Goal: Task Accomplishment & Management: Complete application form

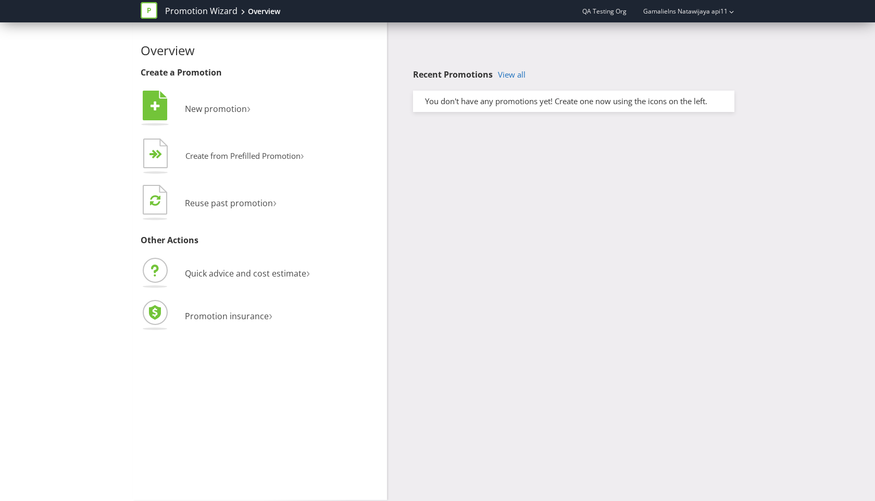
click at [492, 146] on div "Overview Create a Promotion  New promotion ›   Create from Prefilled Promoti…" at bounding box center [438, 261] width 610 height 478
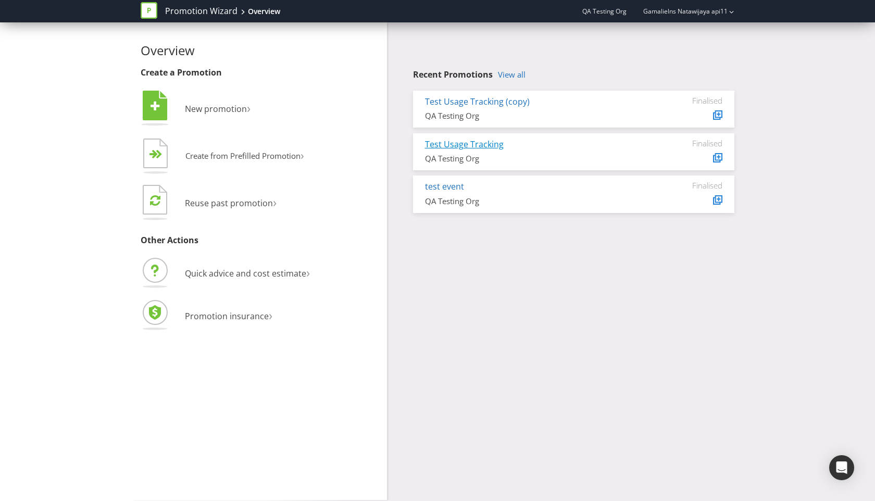
click at [454, 144] on link "Test Usage Tracking" at bounding box center [464, 144] width 79 height 11
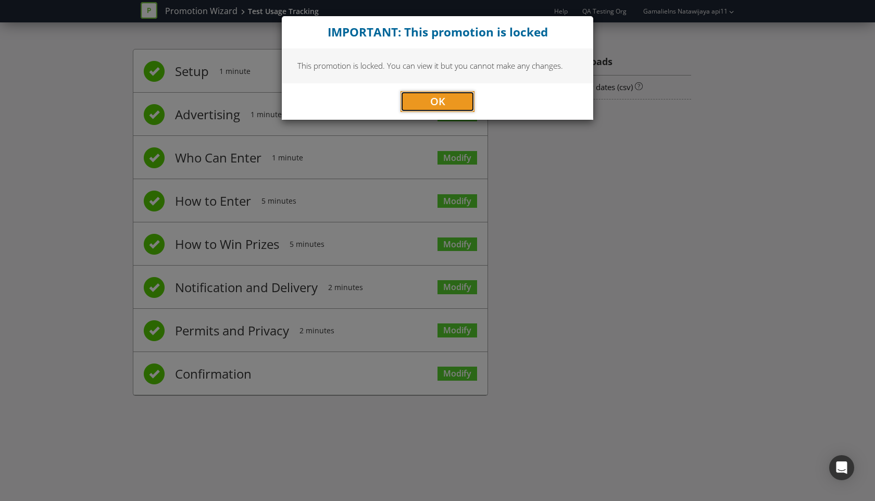
click at [458, 108] on button "OK" at bounding box center [438, 101] width 74 height 21
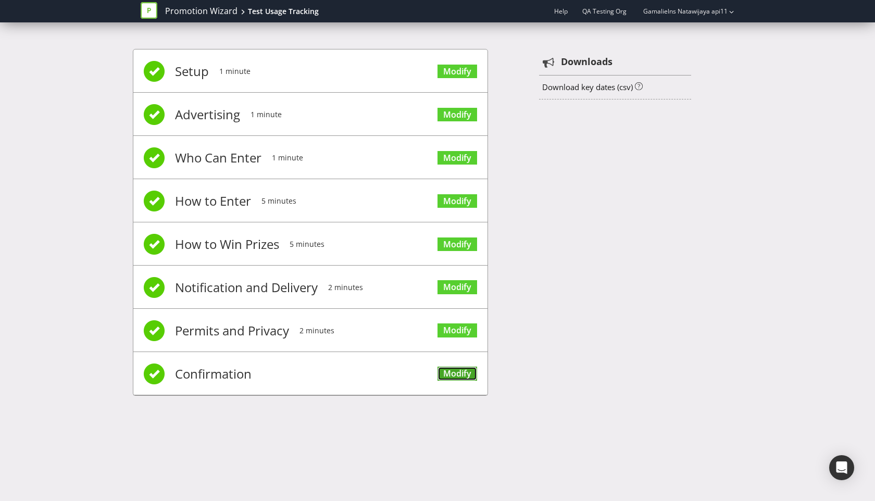
click at [455, 375] on link "Modify" at bounding box center [458, 374] width 40 height 14
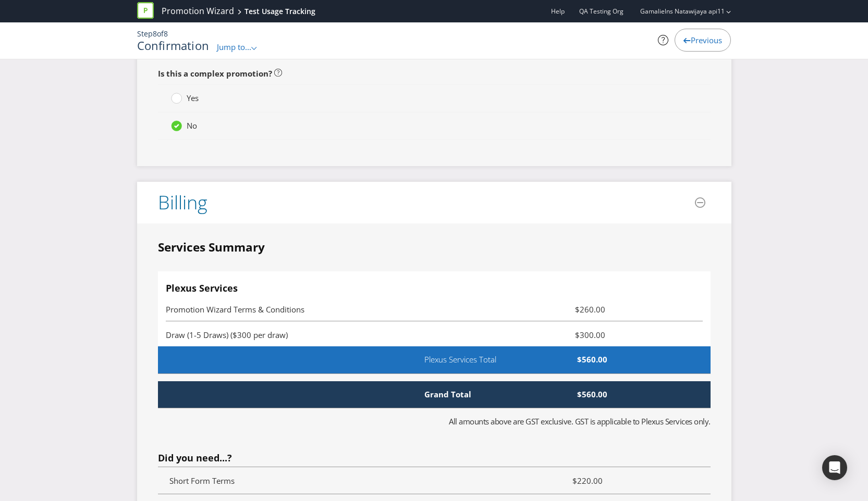
scroll to position [2405, 0]
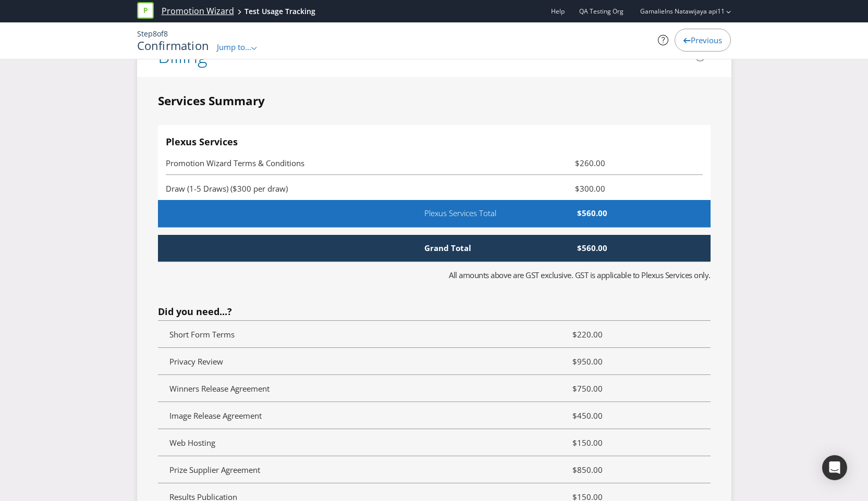
click at [206, 13] on link "Promotion Wizard" at bounding box center [198, 11] width 72 height 12
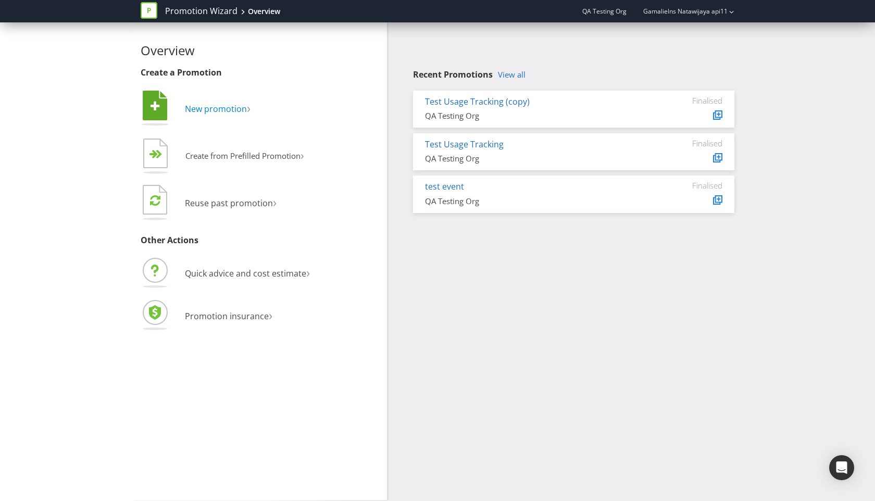
click at [230, 110] on span "New promotion" at bounding box center [216, 108] width 62 height 11
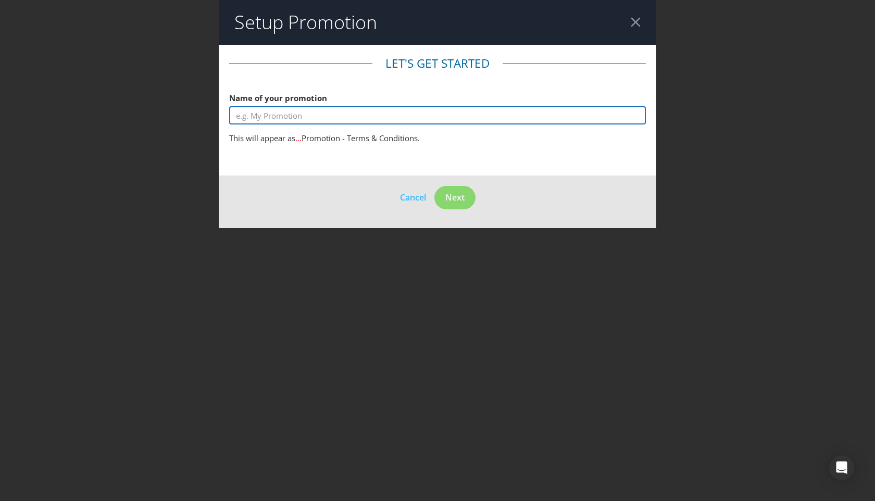
click at [315, 122] on input "text" at bounding box center [437, 115] width 417 height 18
type input "test promotion1"
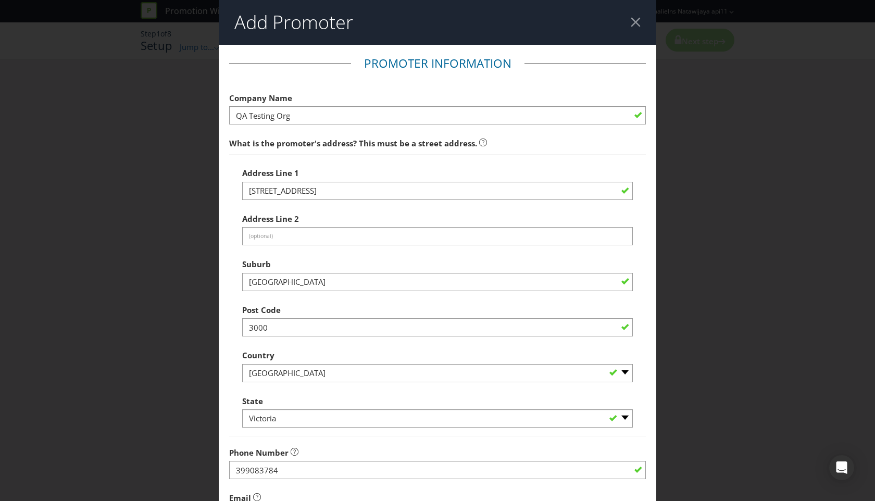
scroll to position [179, 0]
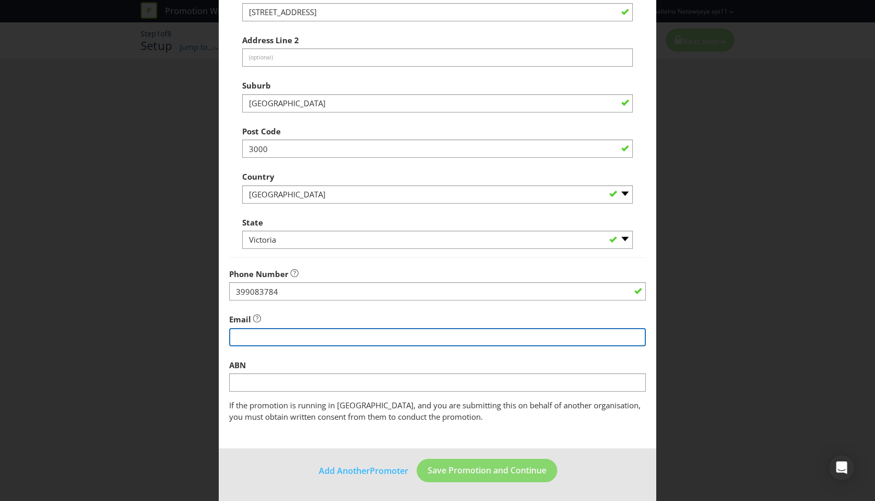
click at [311, 340] on input "string" at bounding box center [437, 337] width 417 height 18
type input "[EMAIL_ADDRESS][DOMAIN_NAME]"
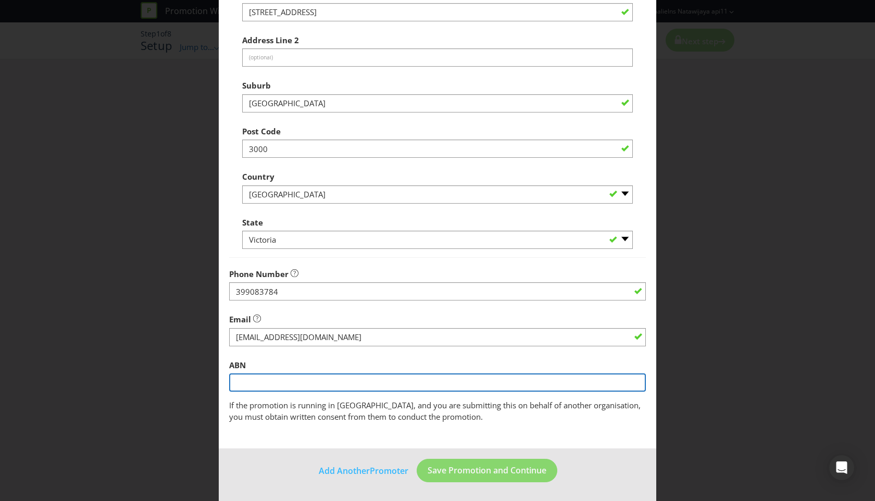
click at [291, 378] on input "text" at bounding box center [437, 383] width 417 height 18
type input "12345678890"
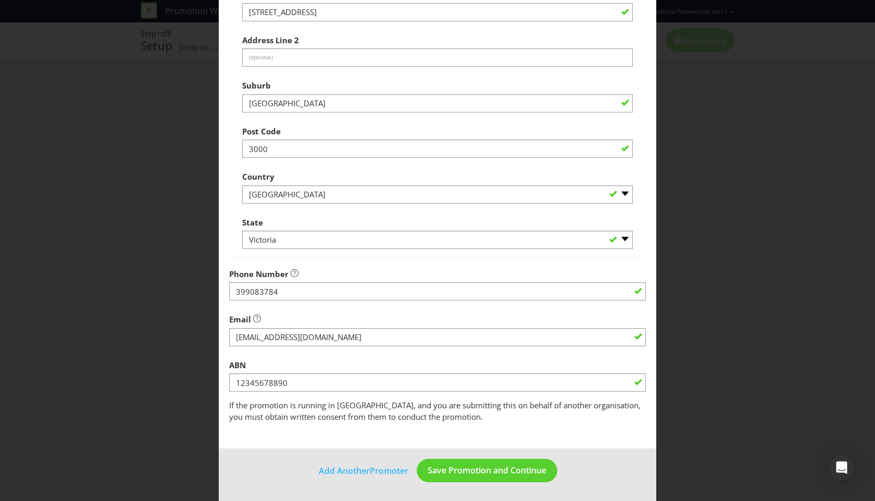
click at [440, 447] on main "Promoter Information Company Name QA Testing Org What is the promoter's address…" at bounding box center [438, 157] width 438 height 583
click at [446, 462] on button "Save Promotion and Continue" at bounding box center [487, 470] width 141 height 23
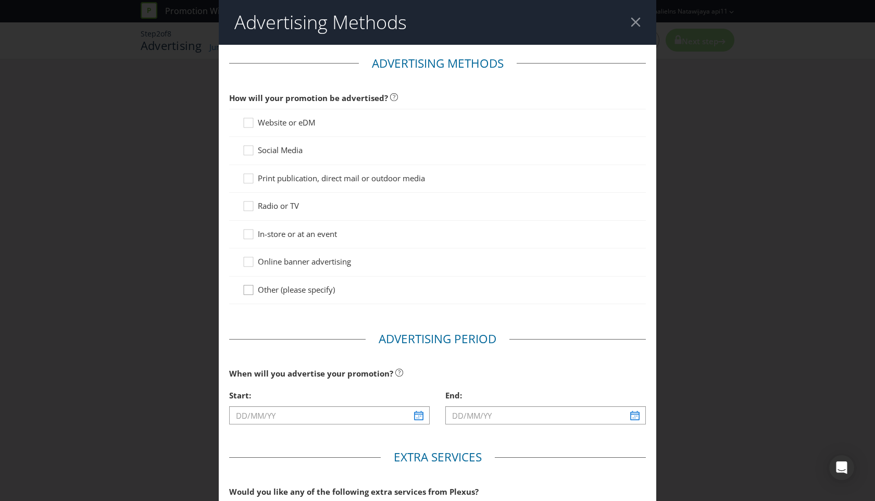
click at [250, 292] on icon at bounding box center [250, 293] width 16 height 16
click at [0, 0] on input "Other (please specify)" at bounding box center [0, 0] width 0 height 0
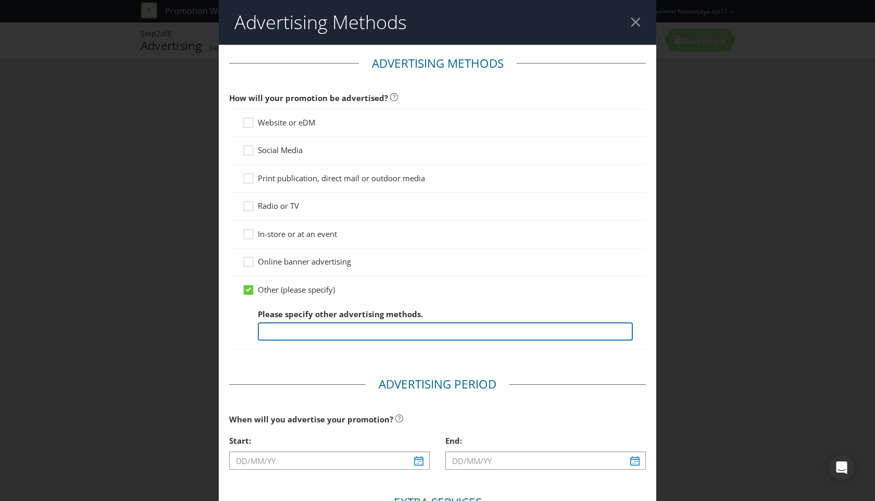
click at [286, 332] on input "text" at bounding box center [445, 332] width 375 height 18
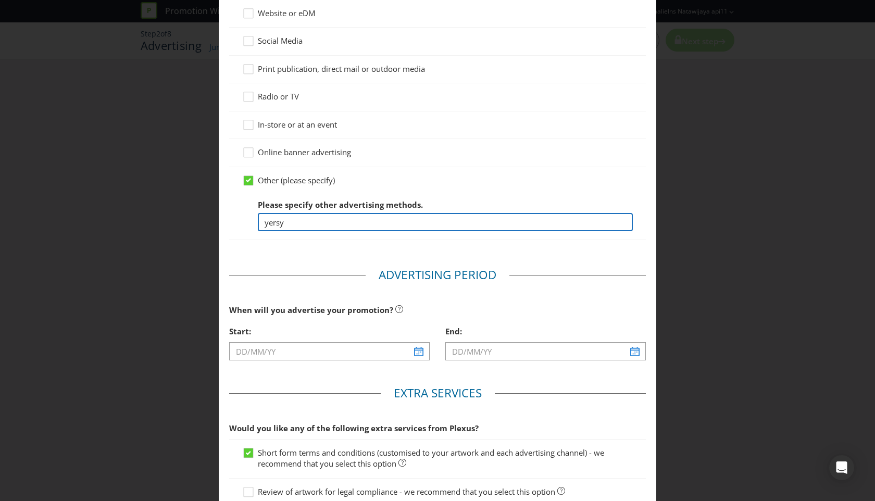
scroll to position [227, 0]
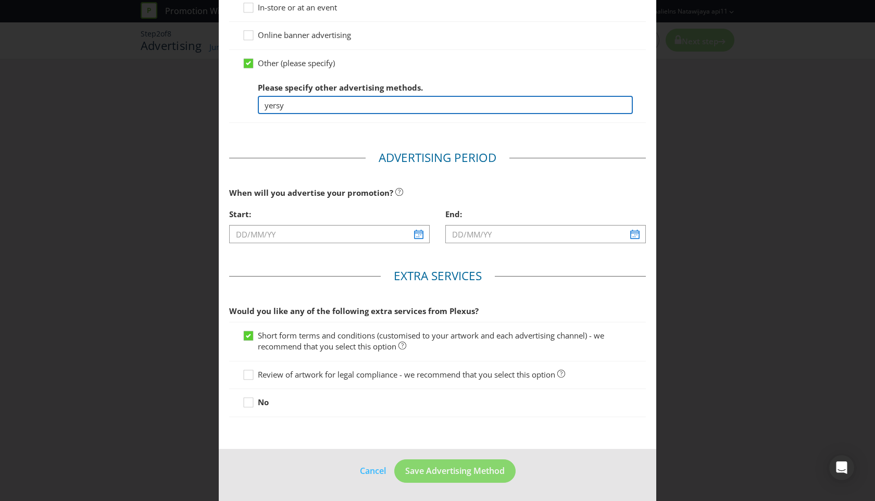
type input "yersy"
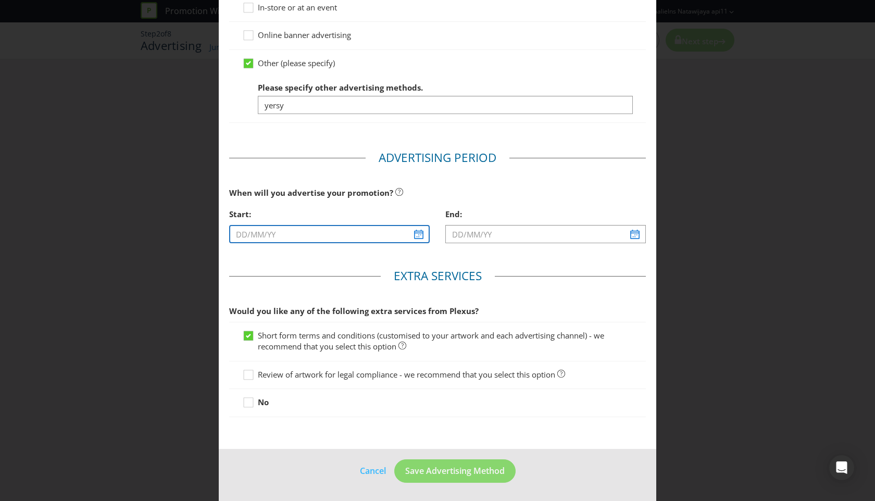
click at [421, 233] on input "text" at bounding box center [329, 234] width 201 height 18
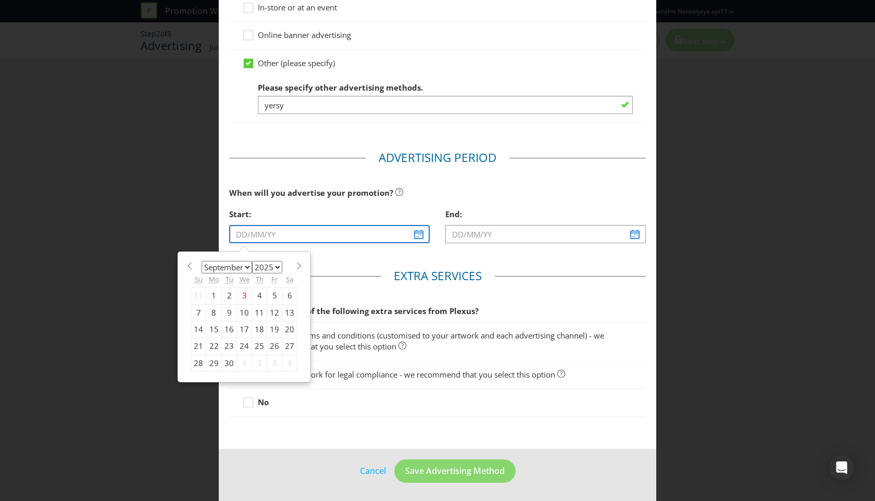
click at [416, 233] on input "text" at bounding box center [329, 234] width 201 height 18
click at [253, 300] on div "4" at bounding box center [259, 296] width 15 height 17
type input "[DATE]"
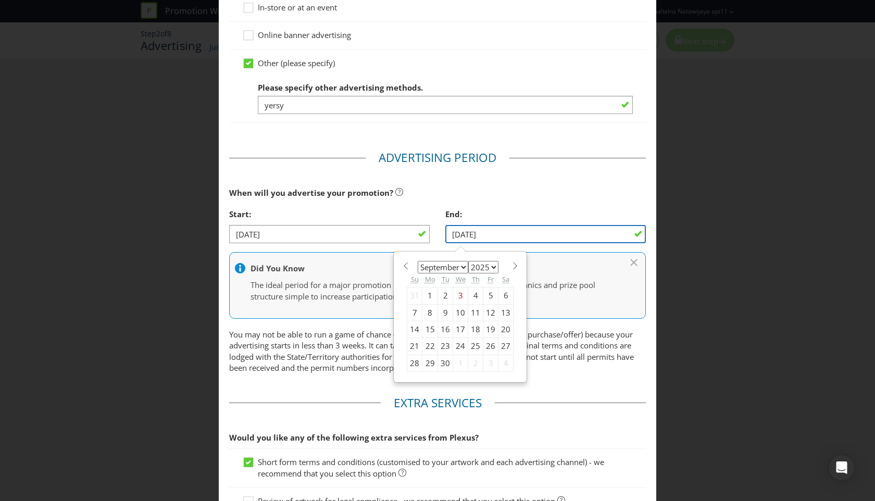
click at [584, 239] on input "[DATE]" at bounding box center [546, 234] width 201 height 18
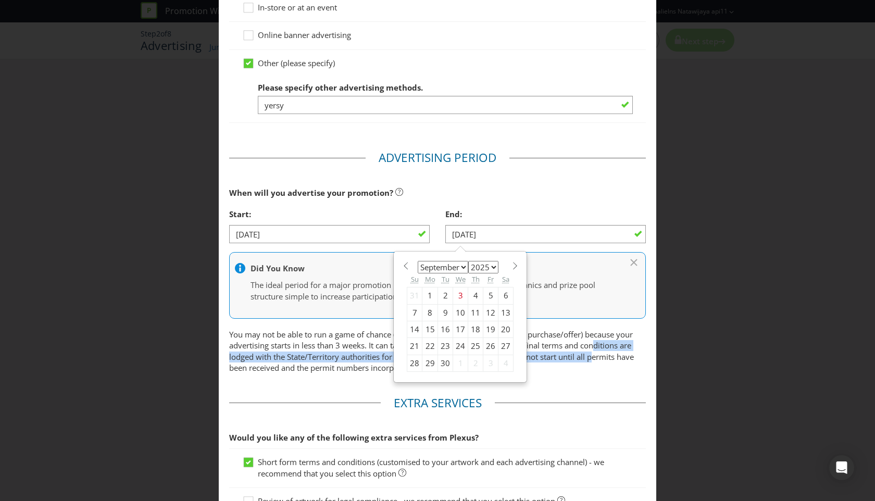
click at [595, 355] on p "You may not be able to run a game of chance (draw, instant win or limited gift …" at bounding box center [437, 351] width 417 height 45
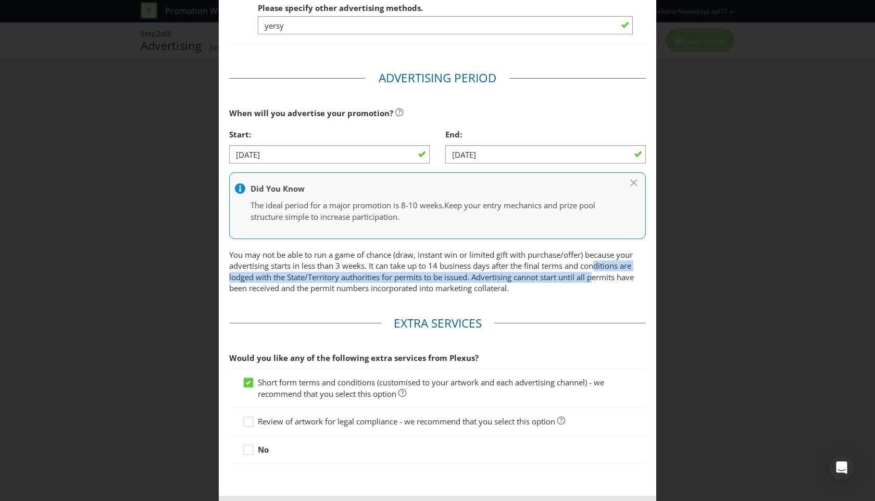
scroll to position [354, 0]
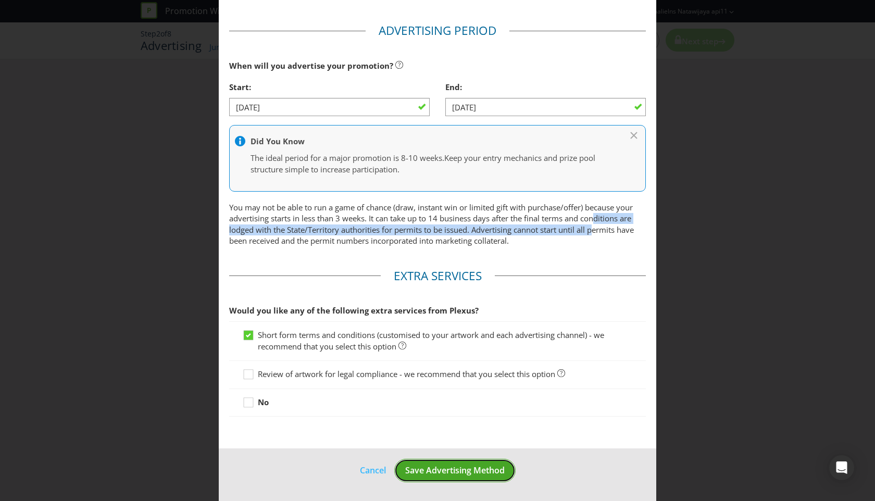
click at [471, 481] on button "Save Advertising Method" at bounding box center [454, 470] width 121 height 23
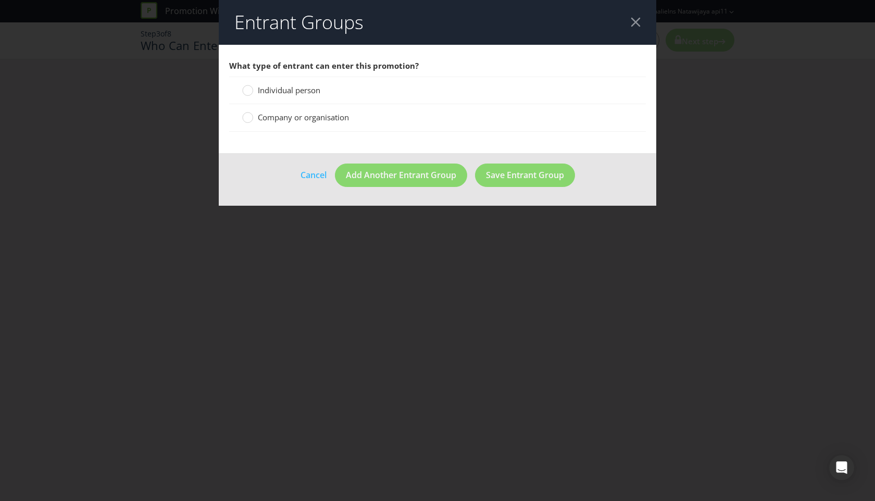
click at [283, 87] on span "Individual person" at bounding box center [289, 90] width 63 height 10
click at [0, 0] on input "Individual person" at bounding box center [0, 0] width 0 height 0
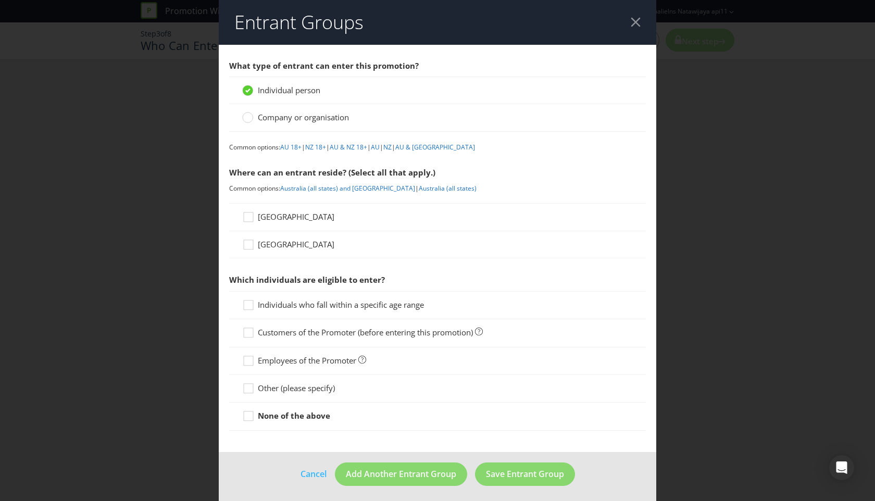
click at [267, 214] on span "[GEOGRAPHIC_DATA]" at bounding box center [296, 217] width 77 height 10
click at [0, 0] on input "[GEOGRAPHIC_DATA]" at bounding box center [0, 0] width 0 height 0
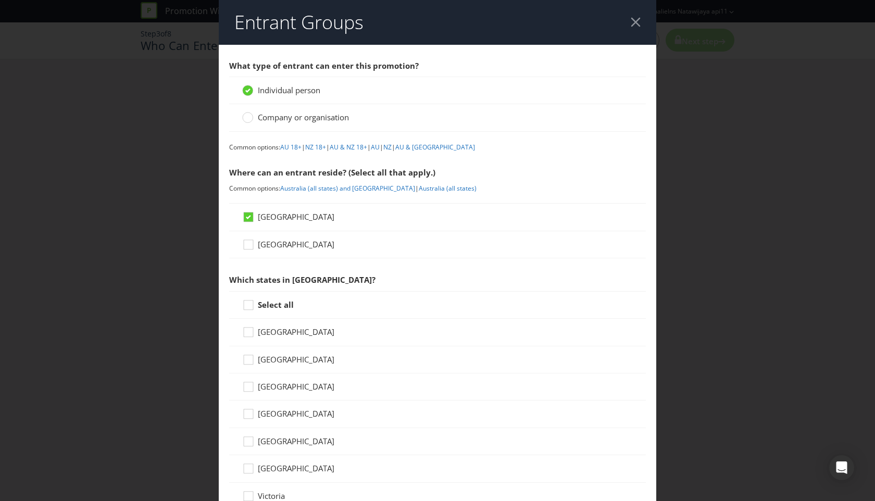
click at [241, 349] on div "[GEOGRAPHIC_DATA]" at bounding box center [437, 360] width 417 height 27
click at [245, 337] on icon at bounding box center [250, 335] width 16 height 16
click at [0, 0] on input "[GEOGRAPHIC_DATA]" at bounding box center [0, 0] width 0 height 0
click at [248, 360] on icon at bounding box center [250, 362] width 16 height 16
click at [0, 0] on input "[GEOGRAPHIC_DATA]" at bounding box center [0, 0] width 0 height 0
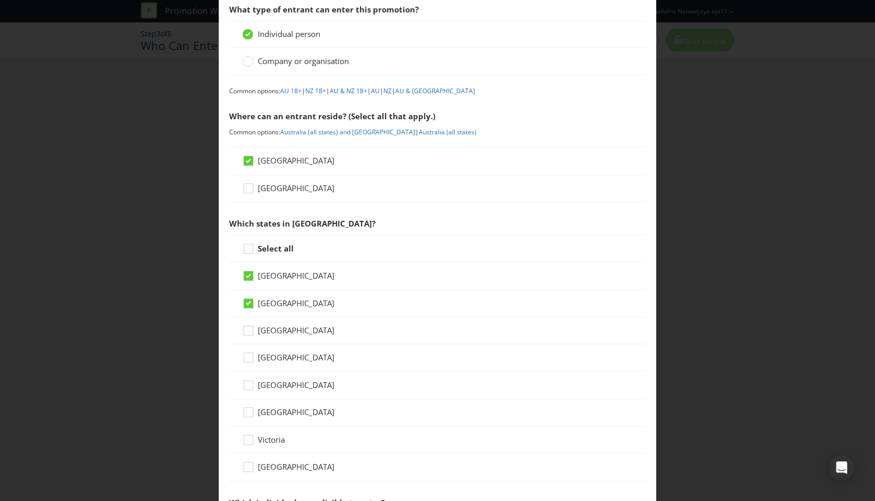
scroll to position [172, 0]
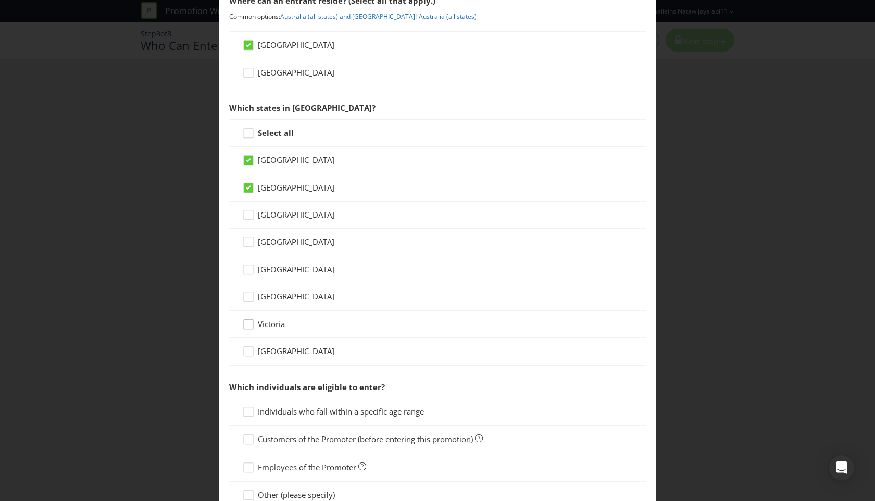
click at [249, 326] on icon at bounding box center [250, 327] width 16 height 16
click at [0, 0] on input "Victoria" at bounding box center [0, 0] width 0 height 0
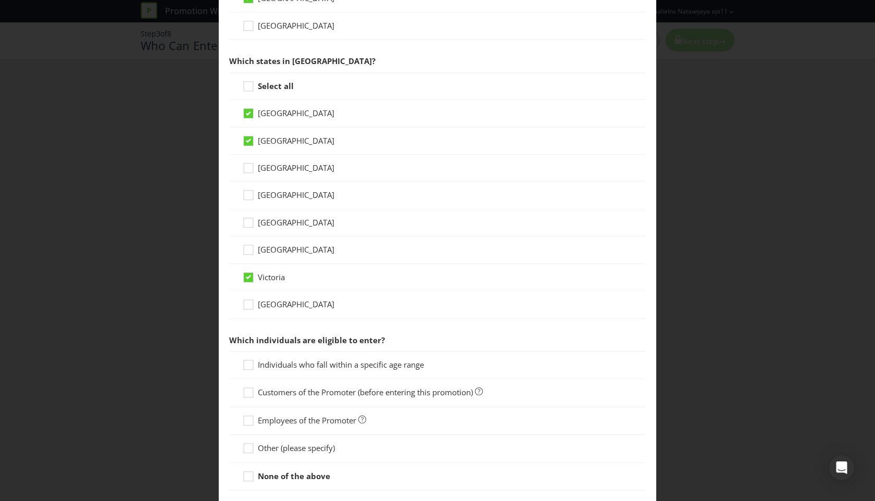
scroll to position [282, 0]
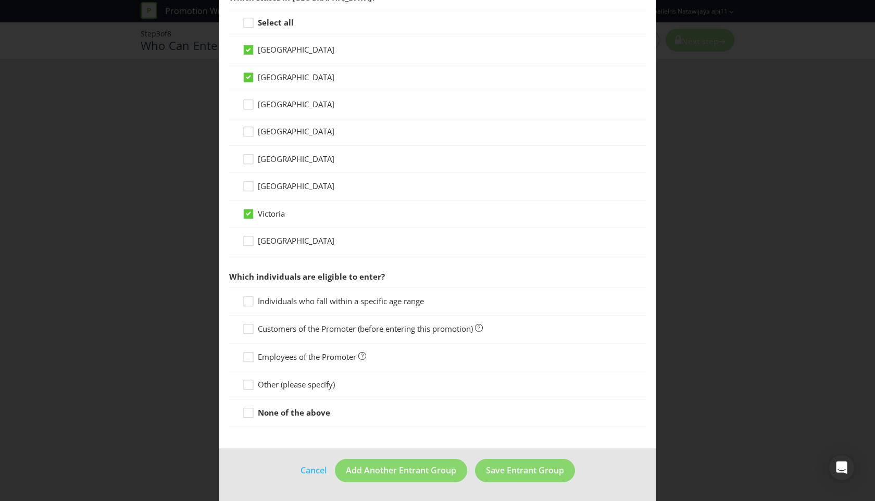
click at [292, 385] on span "Other (please specify)" at bounding box center [296, 384] width 77 height 10
click at [0, 0] on input "Other (please specify)" at bounding box center [0, 0] width 0 height 0
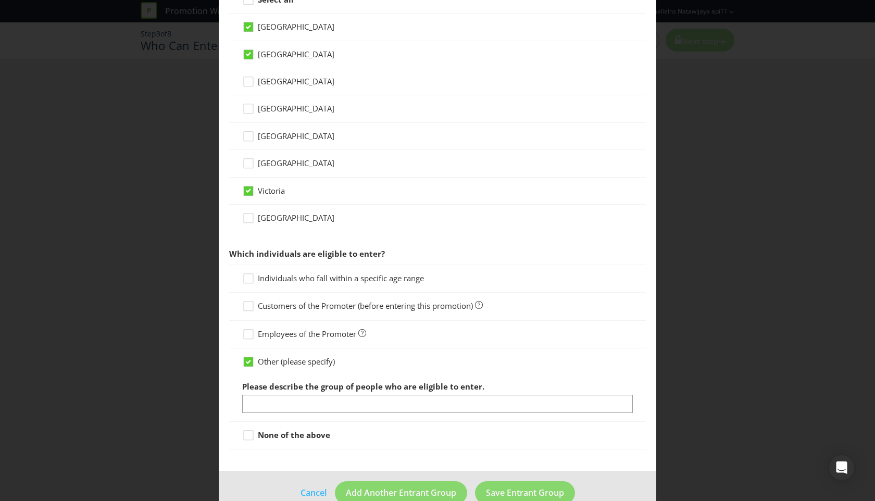
scroll to position [328, 0]
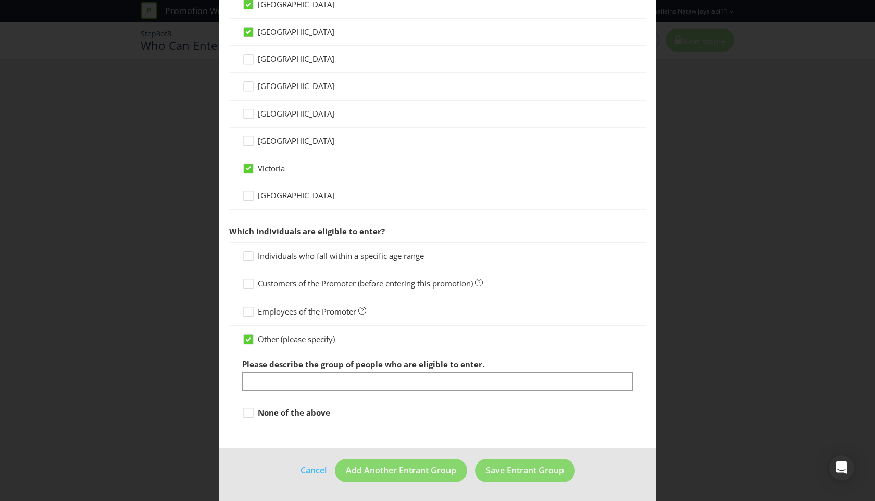
click at [280, 413] on strong "None of the above" at bounding box center [294, 413] width 72 height 10
click at [0, 0] on input "None of the above" at bounding box center [0, 0] width 0 height 0
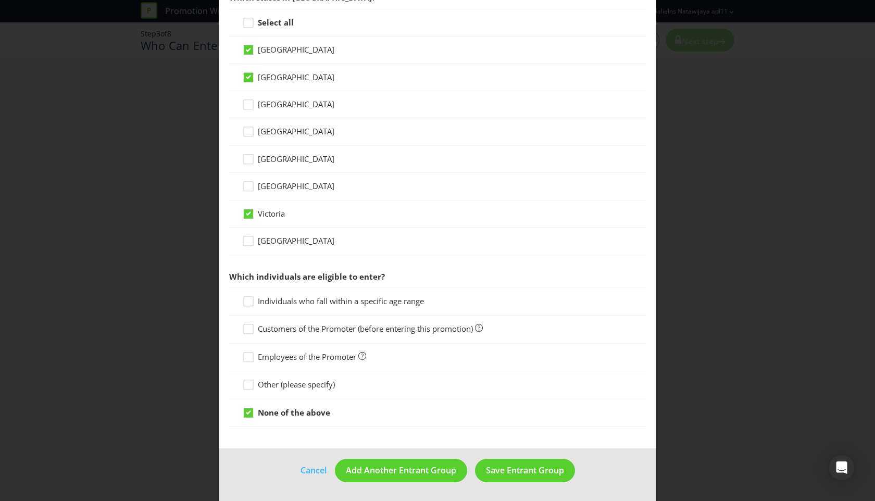
click at [554, 484] on footer "Cancel Add Another Entrant Group Save Entrant Group" at bounding box center [438, 475] width 438 height 53
click at [546, 476] on span "Save Entrant Group" at bounding box center [525, 470] width 78 height 11
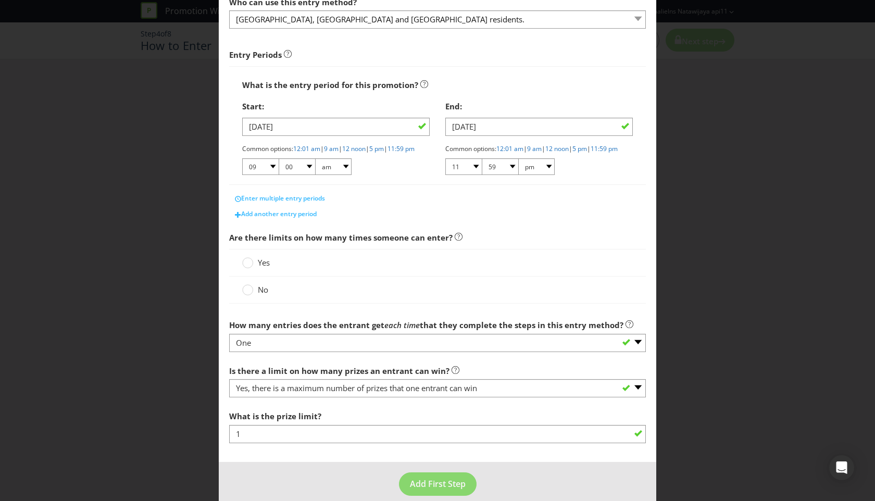
scroll to position [146, 0]
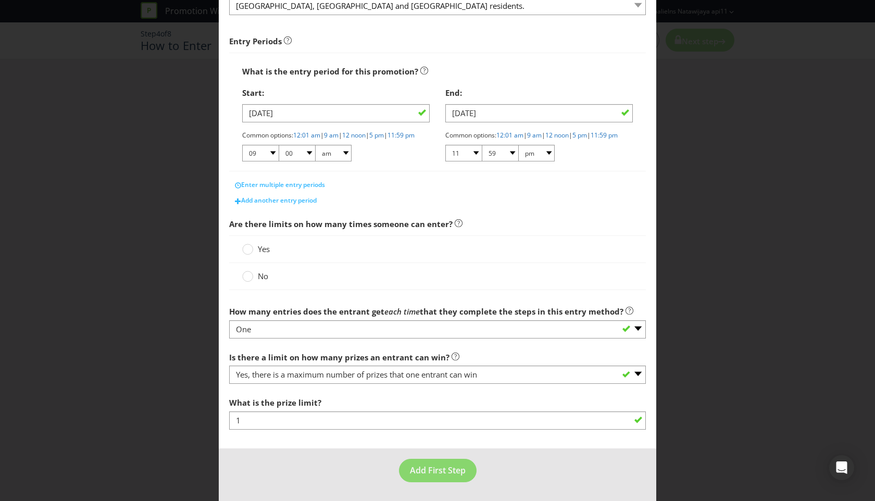
click at [251, 273] on label "No" at bounding box center [256, 276] width 28 height 11
click at [0, 0] on input "No" at bounding box center [0, 0] width 0 height 0
click at [417, 473] on span "Add First Step" at bounding box center [438, 470] width 56 height 11
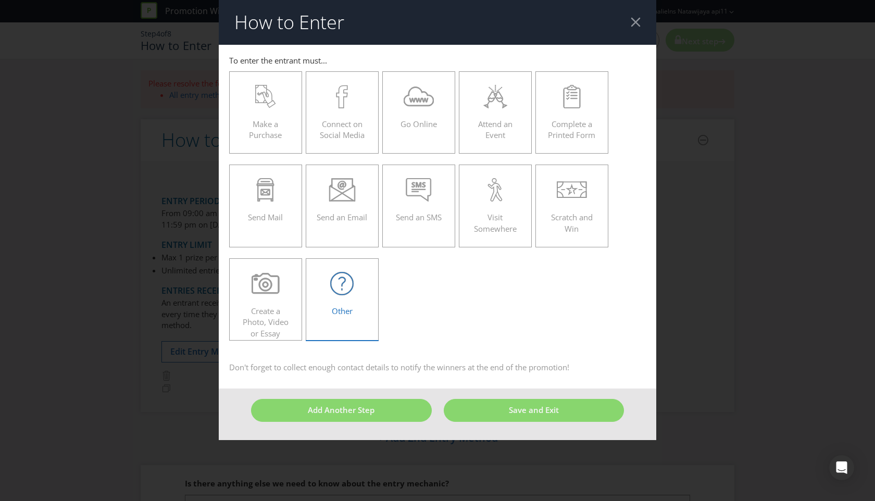
click at [339, 285] on icon at bounding box center [341, 283] width 23 height 23
click at [0, 0] on input "Other" at bounding box center [0, 0] width 0 height 0
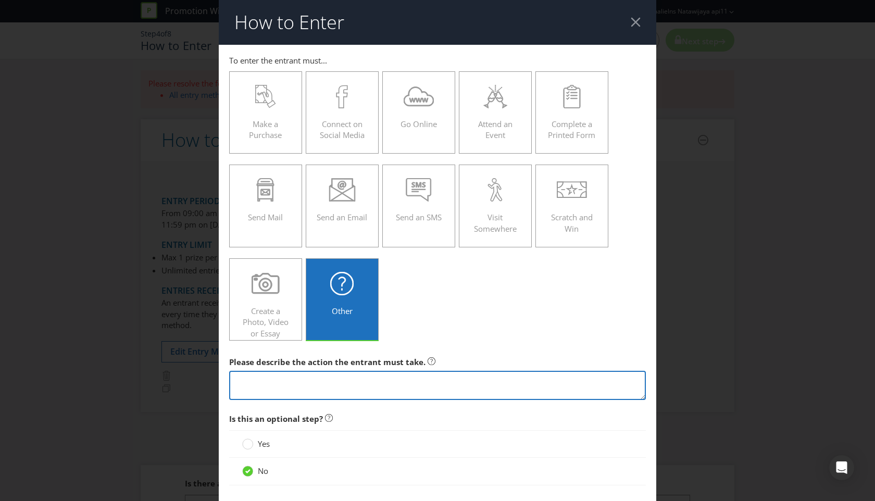
click at [338, 384] on textarea at bounding box center [437, 386] width 417 height 30
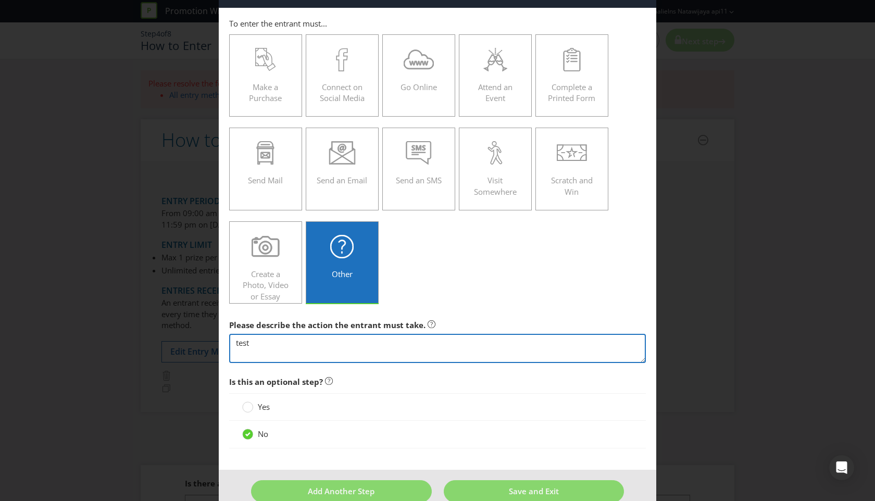
scroll to position [57, 0]
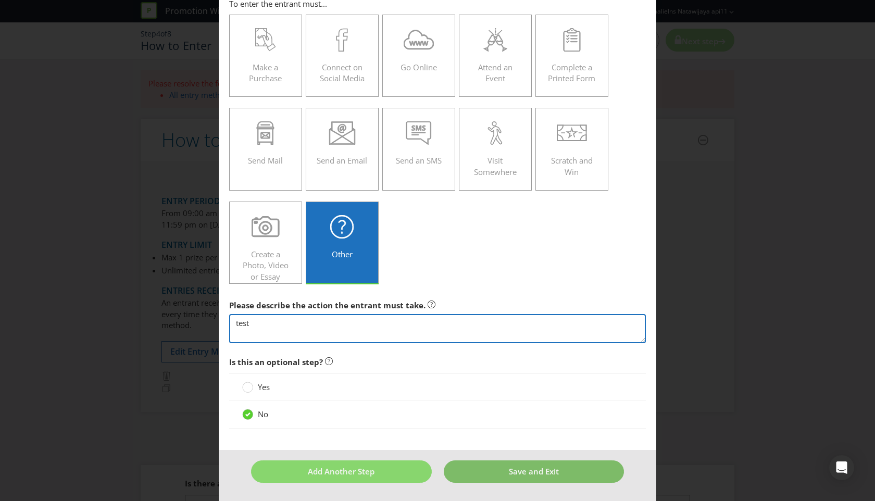
type textarea "test"
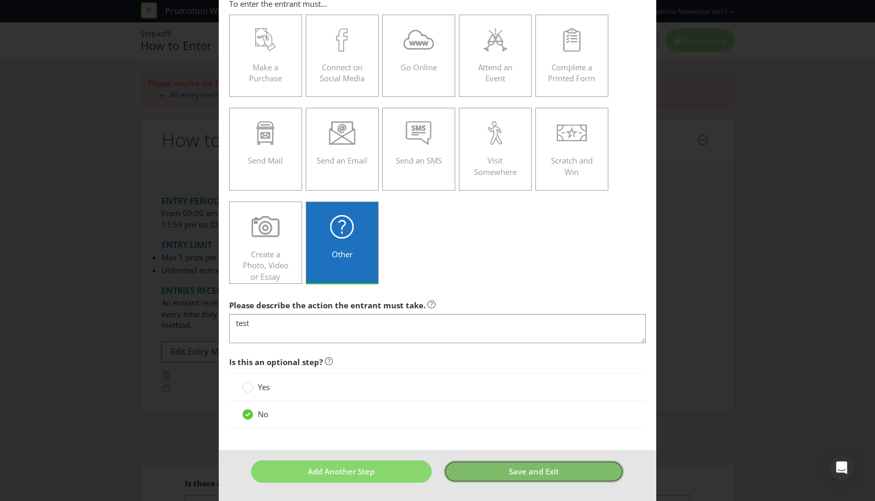
click at [522, 471] on span "Save and Exit" at bounding box center [534, 471] width 50 height 10
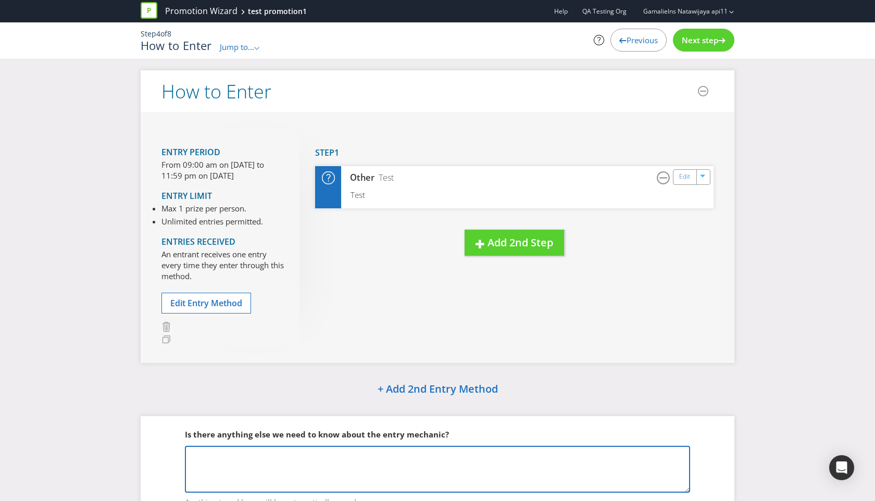
click at [524, 469] on textarea at bounding box center [437, 469] width 505 height 47
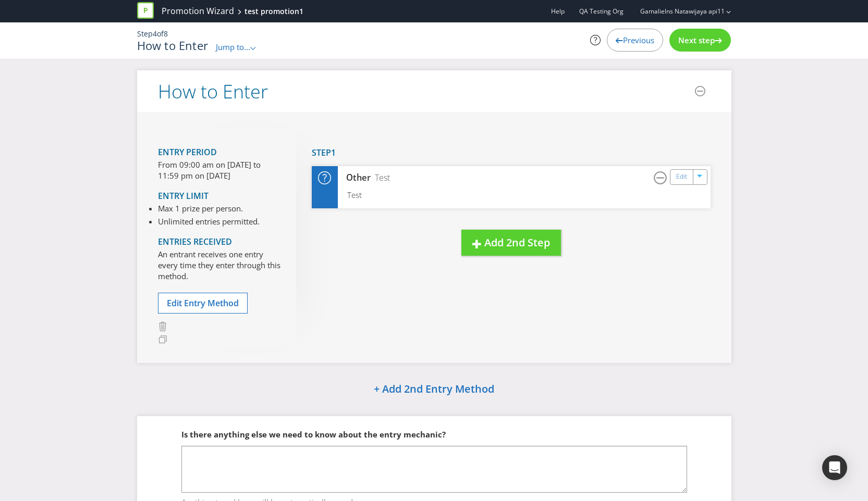
click at [702, 43] on span "Next step" at bounding box center [696, 40] width 36 height 10
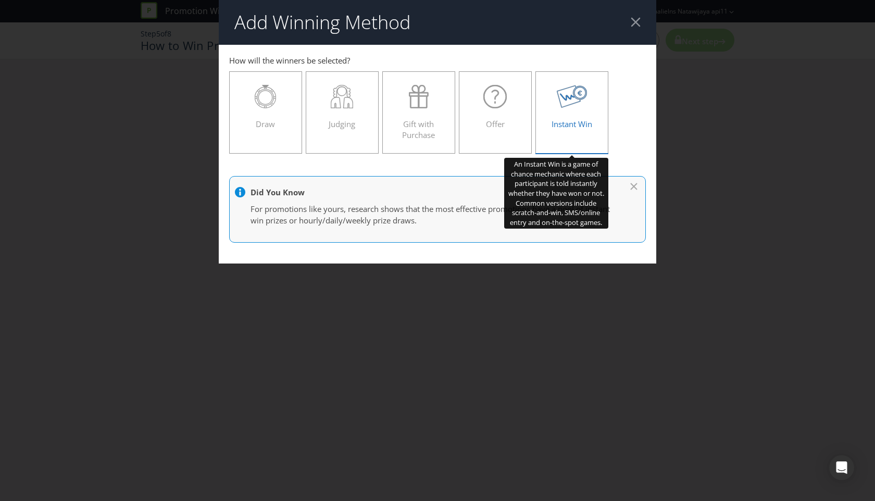
click at [579, 126] on span "Instant Win" at bounding box center [572, 124] width 41 height 10
click at [0, 0] on input "Instant Win" at bounding box center [0, 0] width 0 height 0
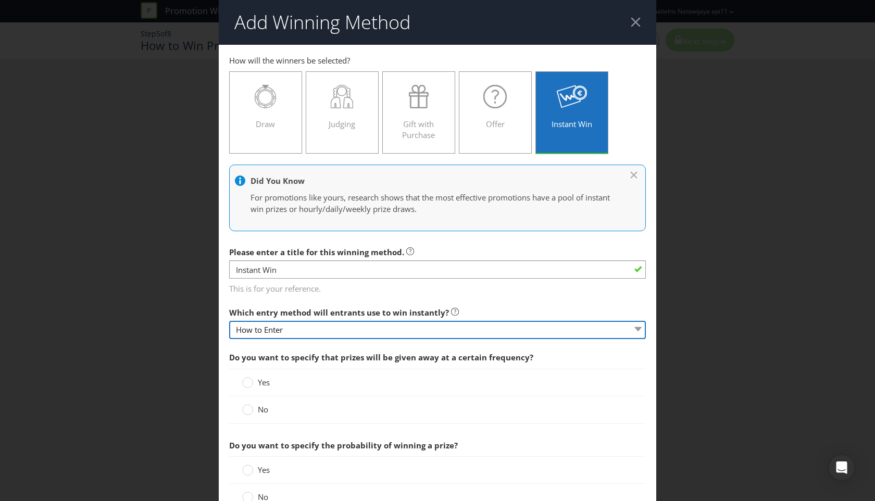
click at [303, 331] on select "How to Enter" at bounding box center [437, 330] width 417 height 18
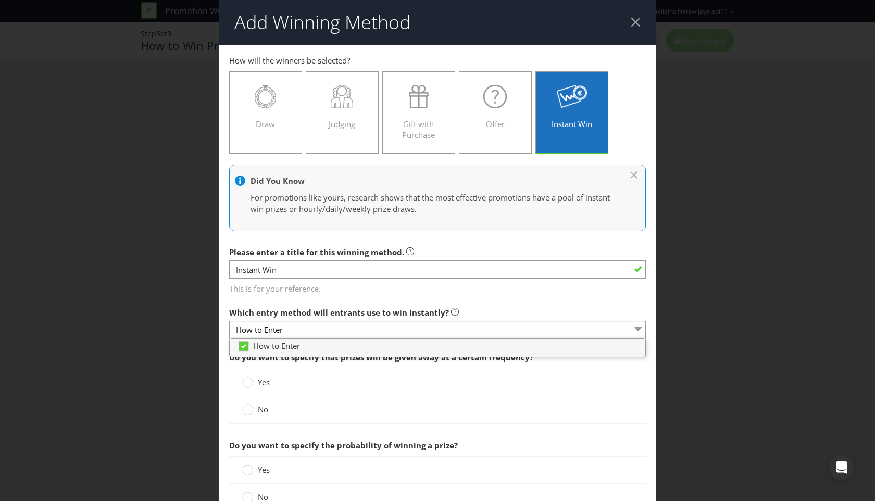
click at [280, 282] on span "This is for your reference." at bounding box center [437, 286] width 417 height 15
click at [238, 414] on div "No" at bounding box center [437, 410] width 417 height 27
click at [244, 412] on circle at bounding box center [248, 410] width 10 height 10
click at [0, 0] on input "No" at bounding box center [0, 0] width 0 height 0
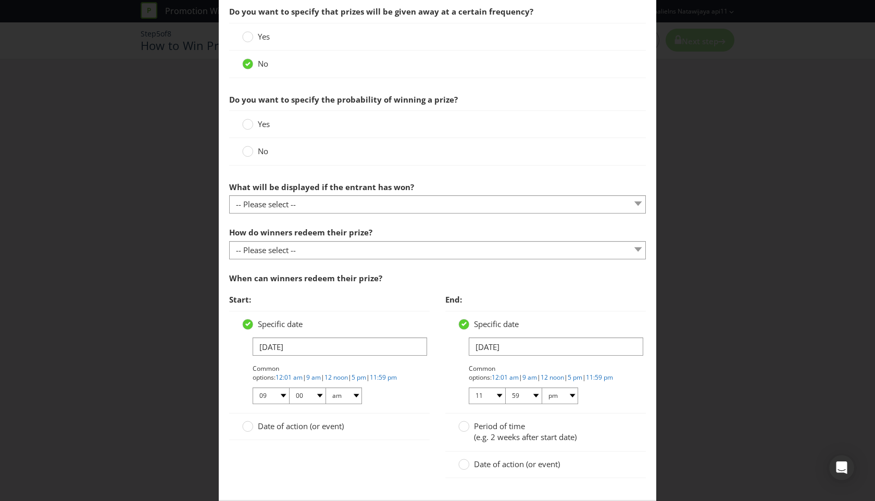
scroll to position [347, 0]
click at [246, 149] on div at bounding box center [247, 146] width 5 height 5
click at [0, 0] on input "No" at bounding box center [0, 0] width 0 height 0
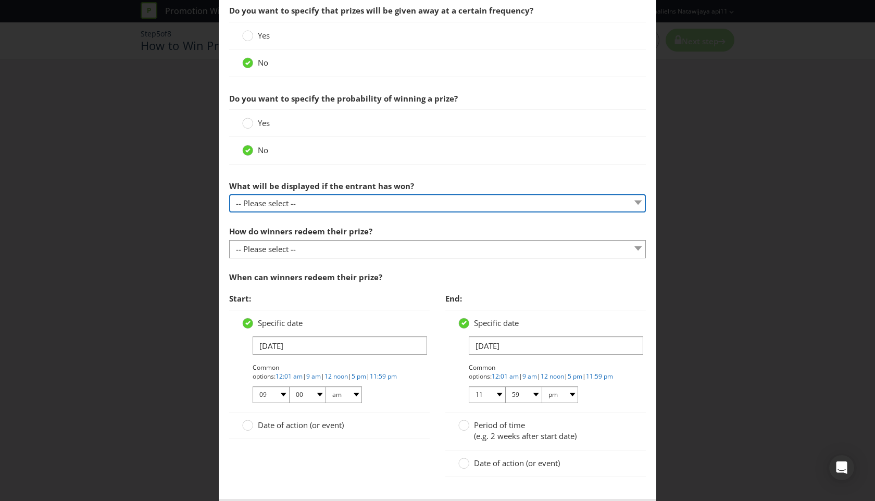
click at [254, 196] on select "-- Please select -- The winner will be notified as appropriate for the entry me…" at bounding box center [437, 203] width 417 height 18
click at [229, 194] on select "-- Please select -- The winner will be notified as appropriate for the entry me…" at bounding box center [437, 203] width 417 height 18
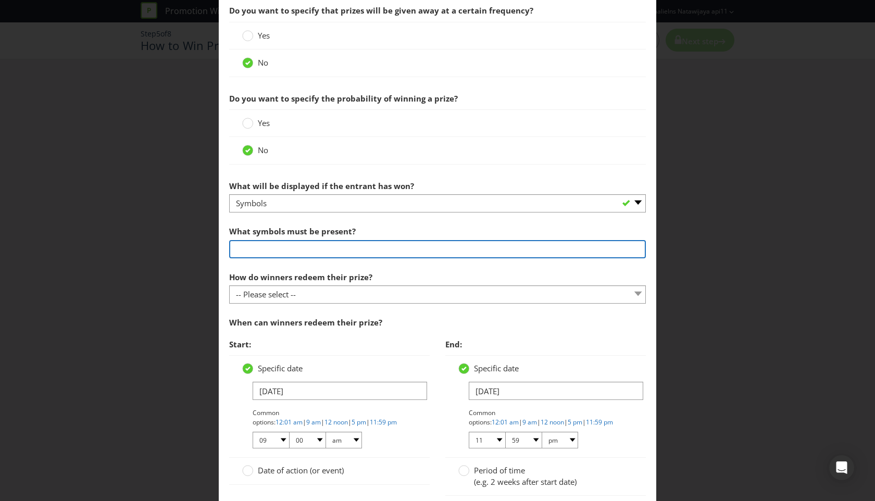
click at [262, 243] on input "text" at bounding box center [437, 249] width 417 height 18
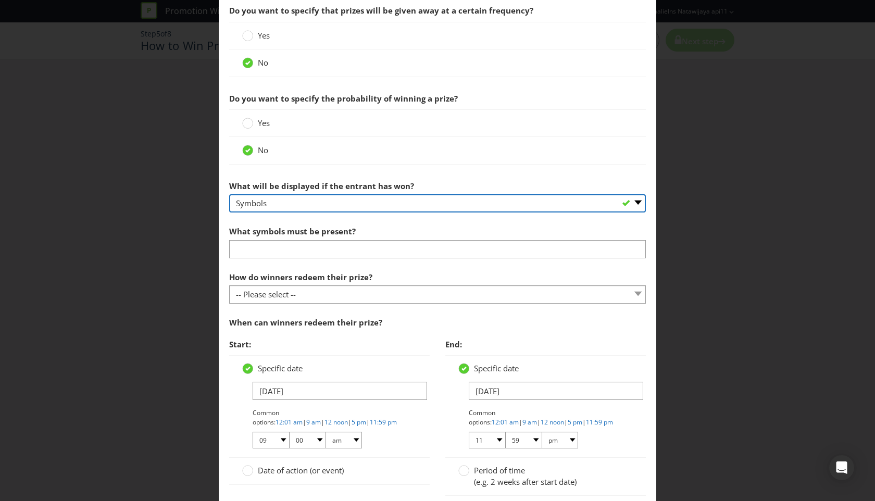
click at [273, 197] on select "-- Please select -- The winner will be notified as appropriate for the entry me…" at bounding box center [437, 203] width 417 height 18
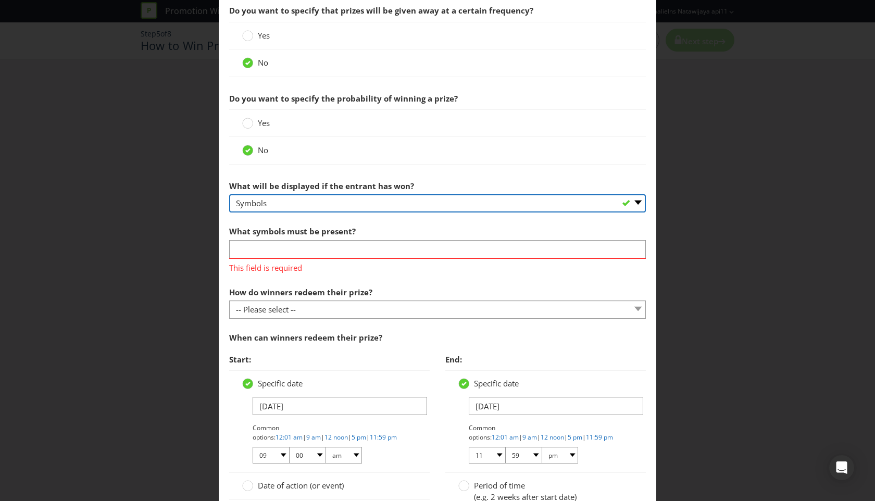
select select "ENTRY_MECHANIC"
click at [229, 194] on select "-- Please select -- The winner will be notified as appropriate for the entry me…" at bounding box center [437, 203] width 417 height 18
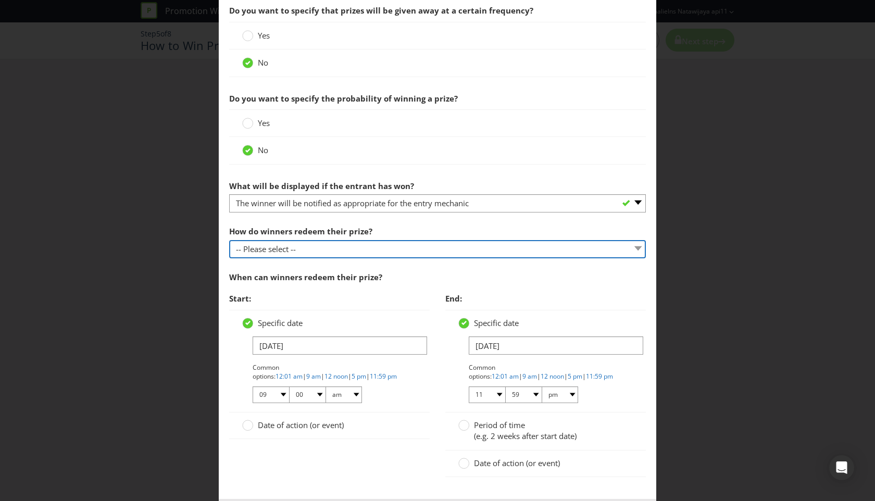
click at [270, 248] on select "-- Please select -- Present winning message to venue staff Follow instructions …" at bounding box center [437, 249] width 417 height 18
select select "INSTRUCTIONS"
click at [229, 240] on select "-- Please select -- Present winning message to venue staff Follow instructions …" at bounding box center [437, 249] width 417 height 18
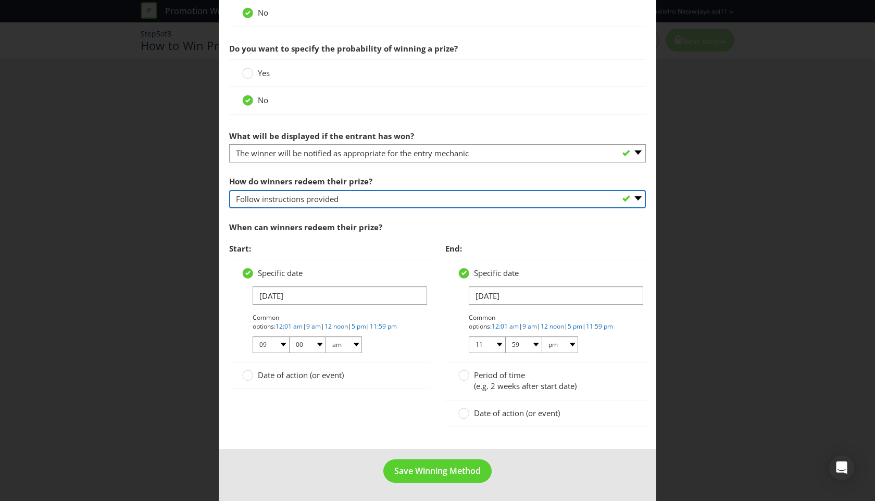
scroll to position [398, 0]
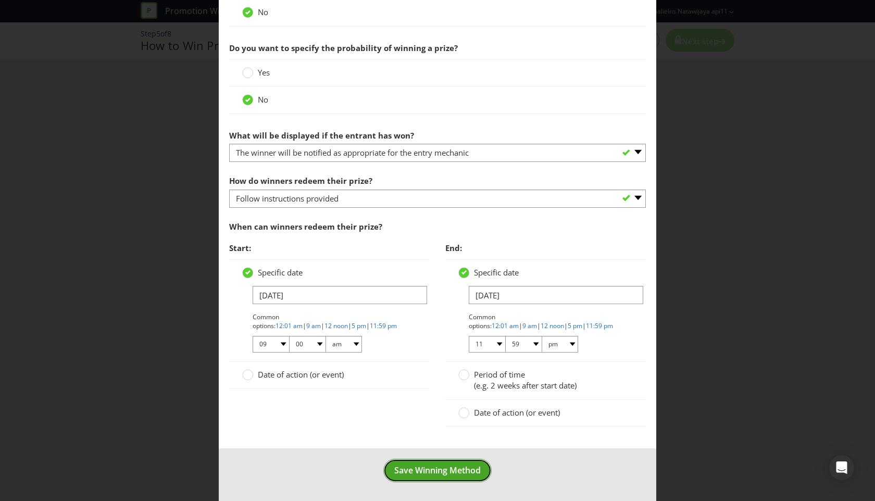
click at [428, 479] on button "Save Winning Method" at bounding box center [438, 470] width 108 height 23
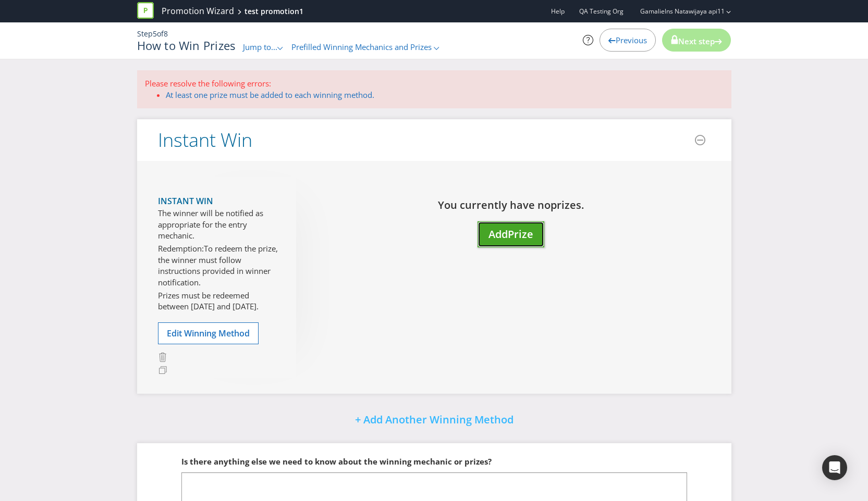
click at [521, 235] on span "Prize" at bounding box center [521, 234] width 26 height 14
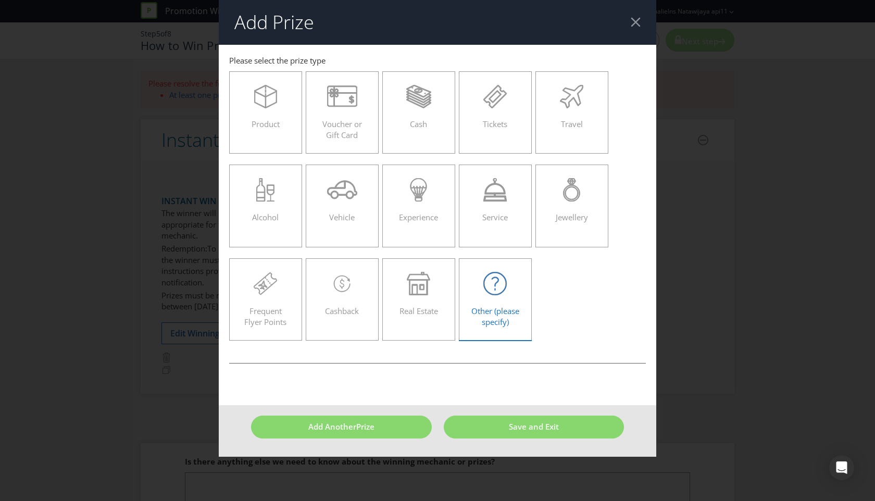
click at [493, 318] on span "Other (please specify)" at bounding box center [496, 316] width 48 height 21
click at [0, 0] on input "Other (please specify)" at bounding box center [0, 0] width 0 height 0
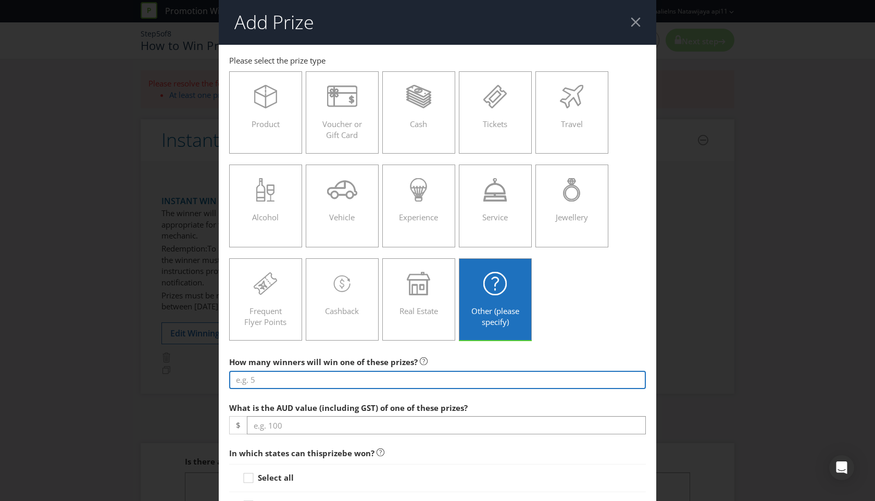
click at [308, 386] on input "number" at bounding box center [437, 380] width 417 height 18
type input "2"
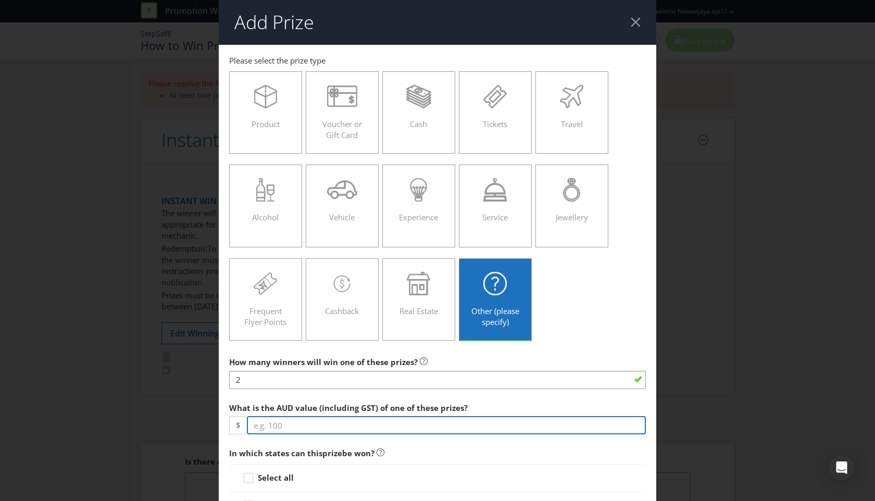
click at [289, 431] on input "number" at bounding box center [446, 425] width 399 height 18
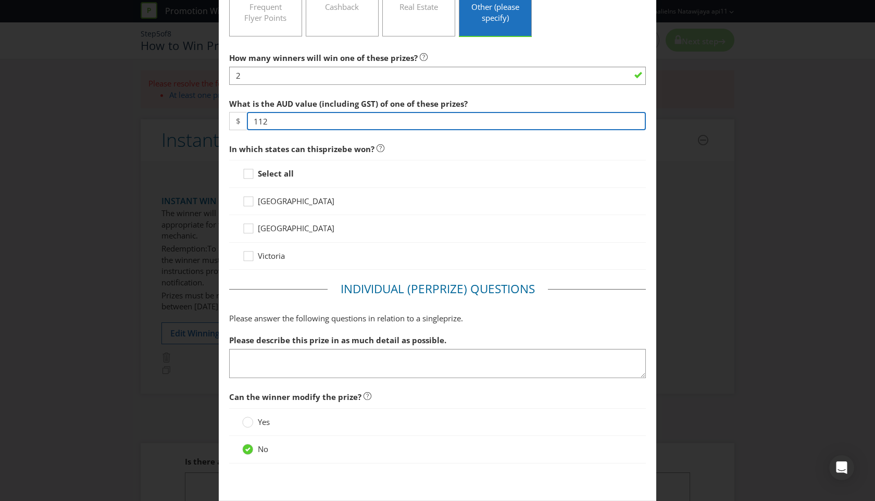
scroll to position [307, 0]
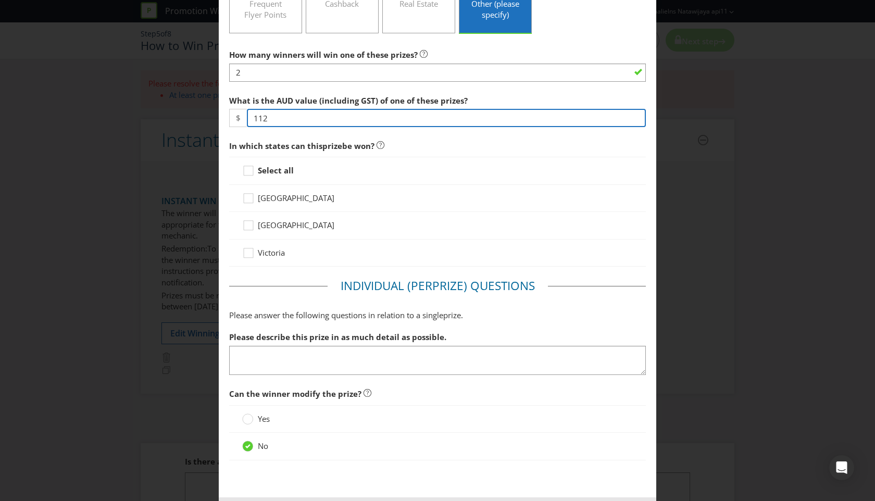
type input "112"
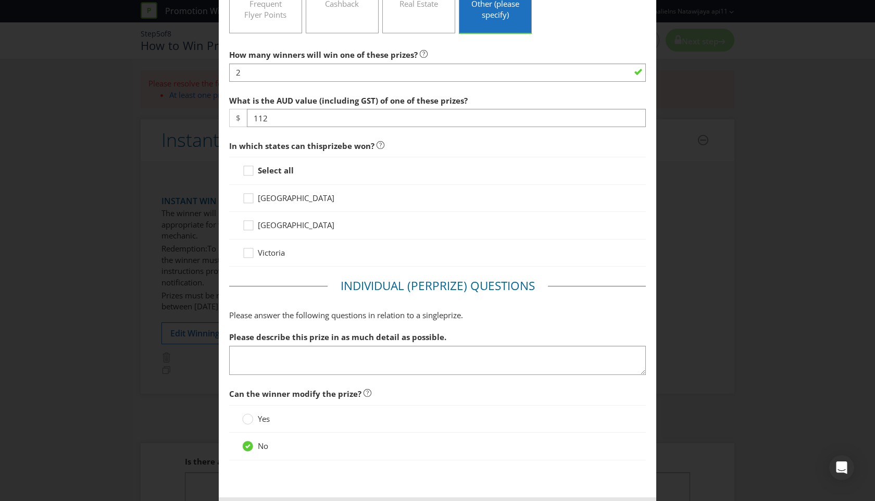
click at [285, 200] on span "[GEOGRAPHIC_DATA]" at bounding box center [296, 198] width 77 height 10
click at [0, 0] on input "[GEOGRAPHIC_DATA]" at bounding box center [0, 0] width 0 height 0
click at [267, 227] on span "[GEOGRAPHIC_DATA]" at bounding box center [296, 225] width 77 height 10
click at [0, 0] on input "[GEOGRAPHIC_DATA]" at bounding box center [0, 0] width 0 height 0
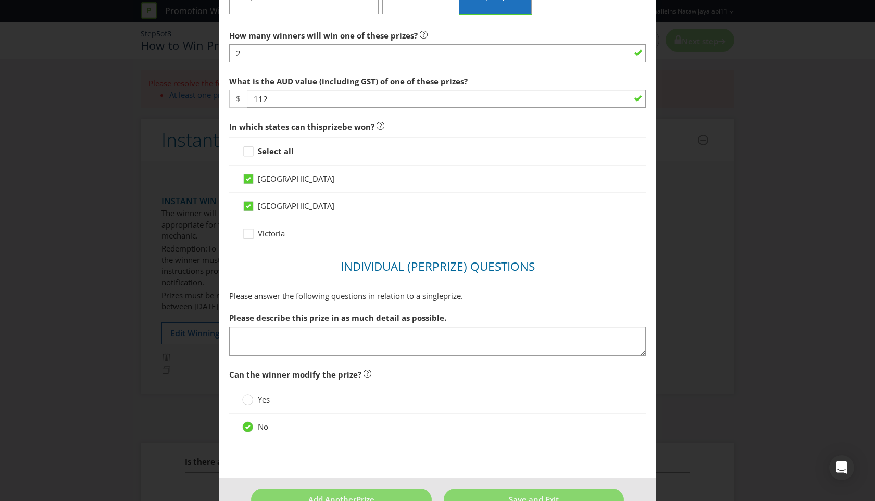
scroll to position [355, 0]
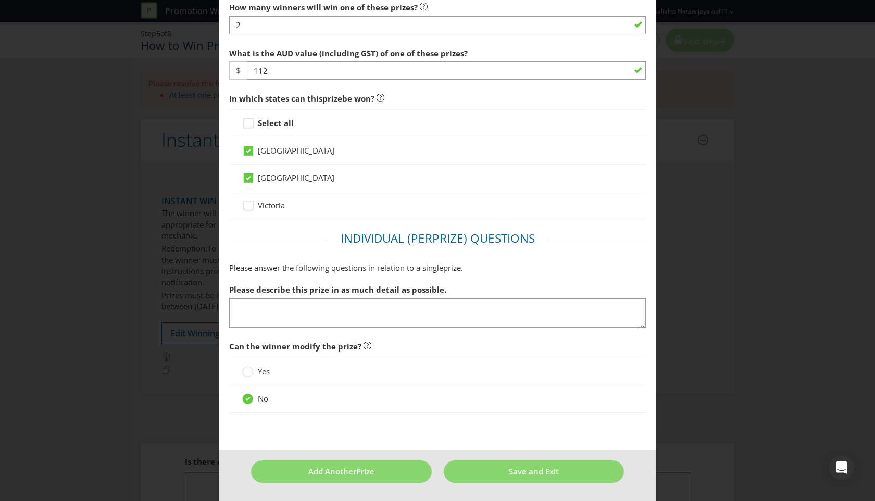
click at [508, 433] on main "[GEOGRAPHIC_DATA] [GEOGRAPHIC_DATA] [GEOGRAPHIC_DATA] Please select the prize t…" at bounding box center [438, 70] width 438 height 760
click at [512, 468] on span "Save and Exit" at bounding box center [534, 471] width 50 height 10
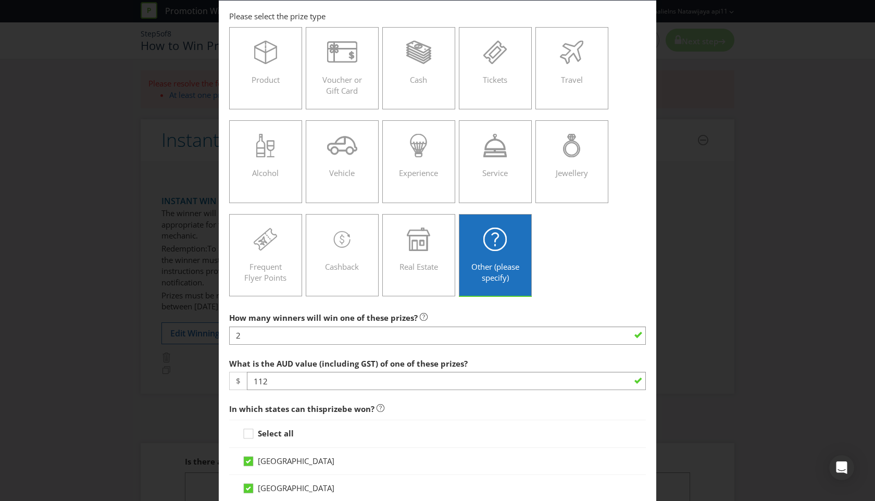
scroll to position [370, 0]
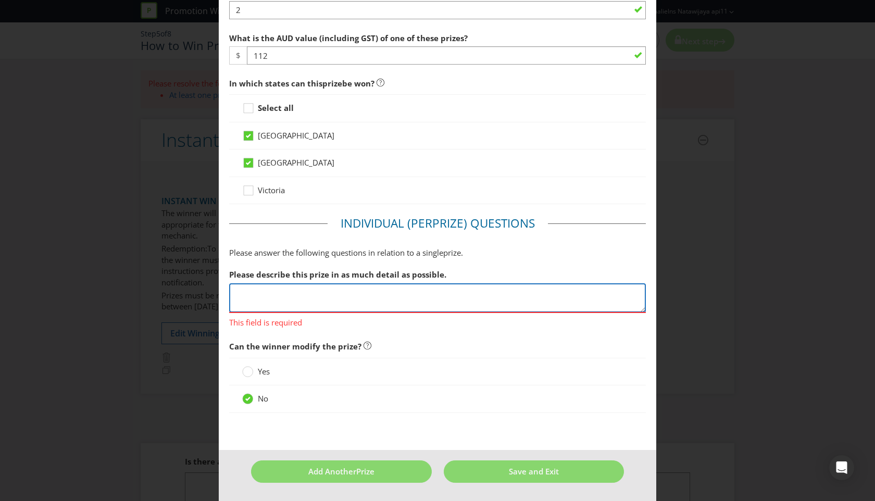
click at [327, 290] on textarea at bounding box center [437, 298] width 417 height 30
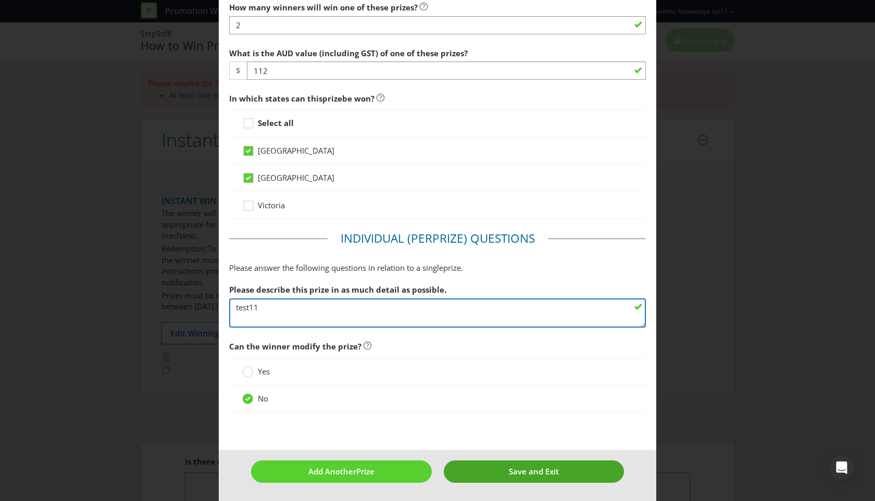
type textarea "test11"
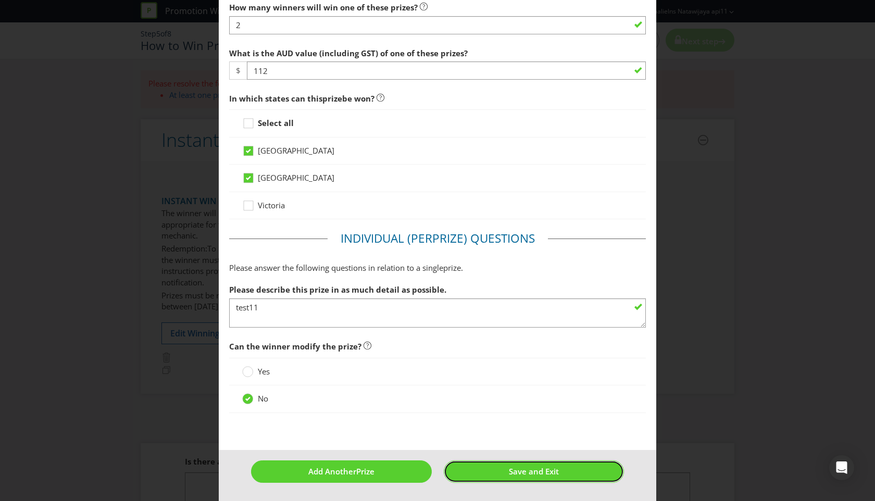
drag, startPoint x: 505, startPoint y: 477, endPoint x: 500, endPoint y: 466, distance: 11.4
click at [504, 477] on button "Save and Exit" at bounding box center [534, 472] width 181 height 22
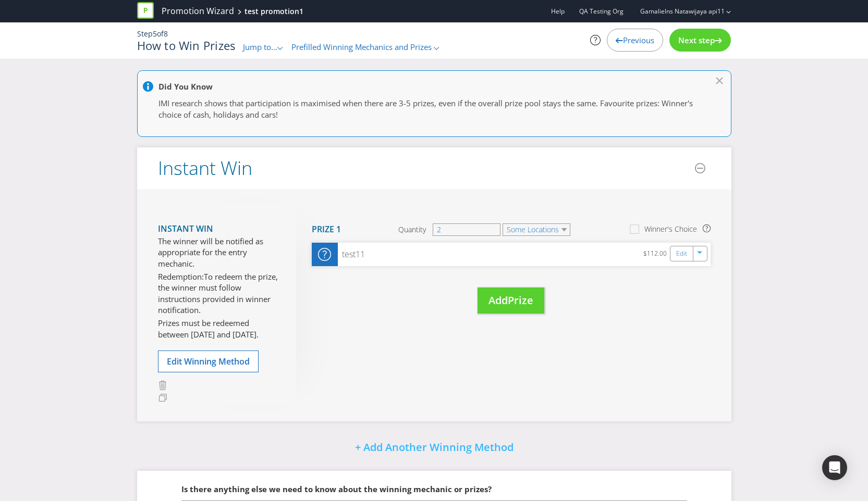
click at [707, 39] on span "Next step" at bounding box center [696, 40] width 36 height 10
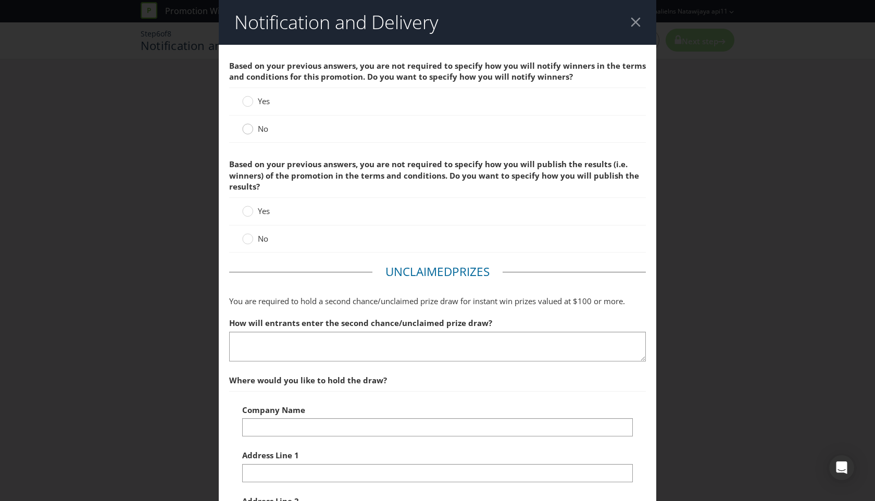
click at [248, 126] on div at bounding box center [247, 125] width 5 height 5
click at [0, 0] on input "No" at bounding box center [0, 0] width 0 height 0
click at [245, 238] on div at bounding box center [247, 240] width 10 height 14
click at [0, 0] on input "No" at bounding box center [0, 0] width 0 height 0
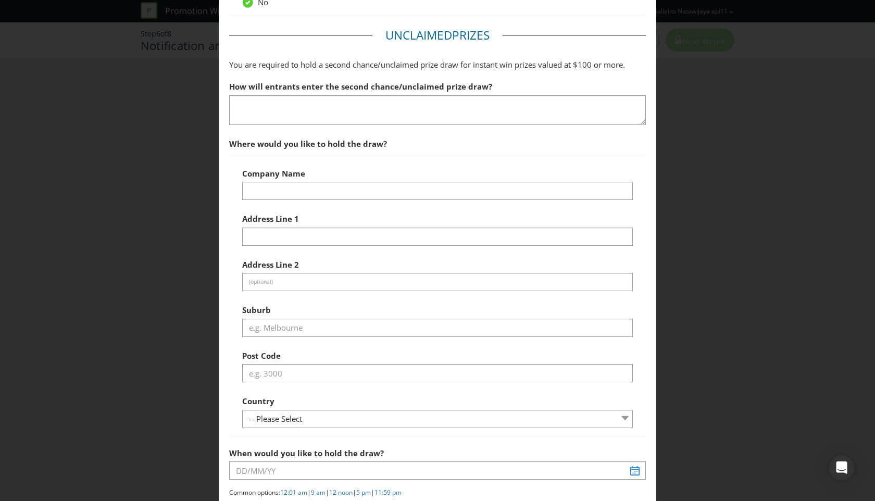
scroll to position [317, 0]
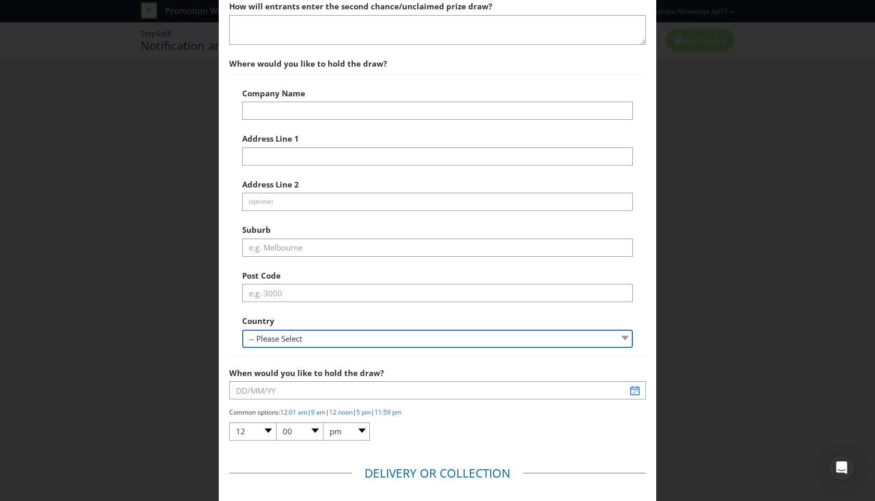
click at [529, 343] on select "-- Please Select [GEOGRAPHIC_DATA] [GEOGRAPHIC_DATA]" at bounding box center [437, 339] width 391 height 18
select select "AU"
click at [242, 330] on select "-- Please Select [GEOGRAPHIC_DATA] [GEOGRAPHIC_DATA]" at bounding box center [437, 339] width 391 height 18
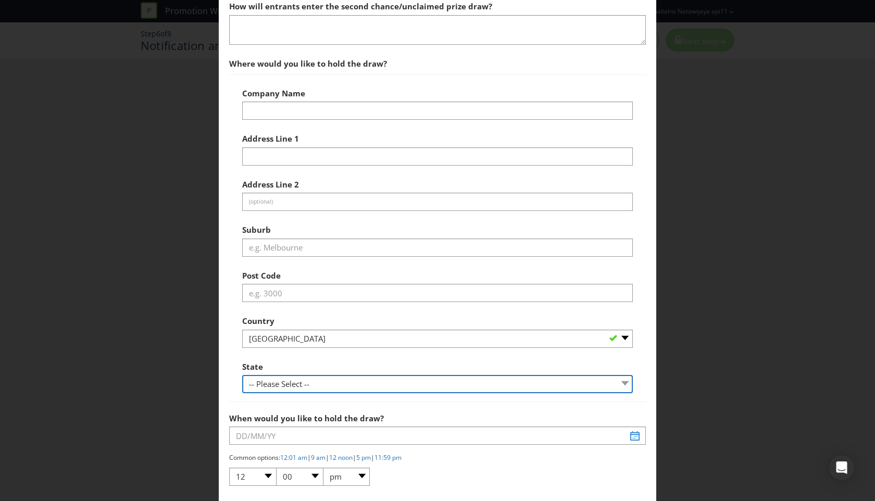
click at [351, 388] on select "-- Please Select -- [GEOGRAPHIC_DATA] [GEOGRAPHIC_DATA] [GEOGRAPHIC_DATA] [GEOG…" at bounding box center [437, 384] width 391 height 18
select select "[GEOGRAPHIC_DATA]"
click at [242, 375] on select "-- Please Select -- [GEOGRAPHIC_DATA] [GEOGRAPHIC_DATA] [GEOGRAPHIC_DATA] [GEOG…" at bounding box center [437, 384] width 391 height 18
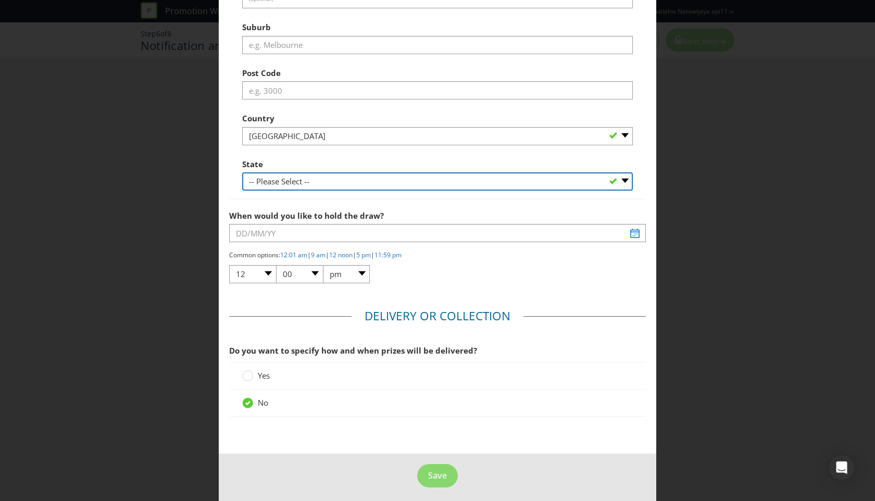
scroll to position [525, 0]
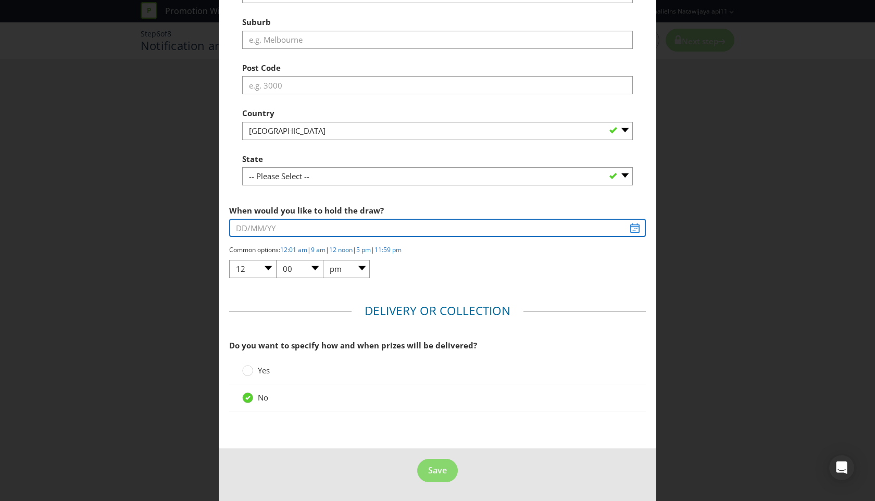
click at [380, 229] on input "text" at bounding box center [437, 228] width 417 height 18
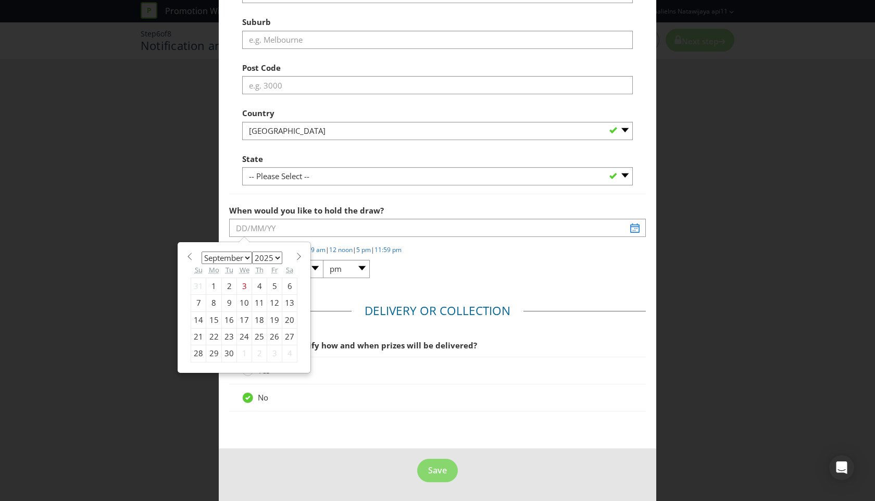
click at [270, 322] on div "19" at bounding box center [274, 320] width 15 height 17
type input "[DATE]"
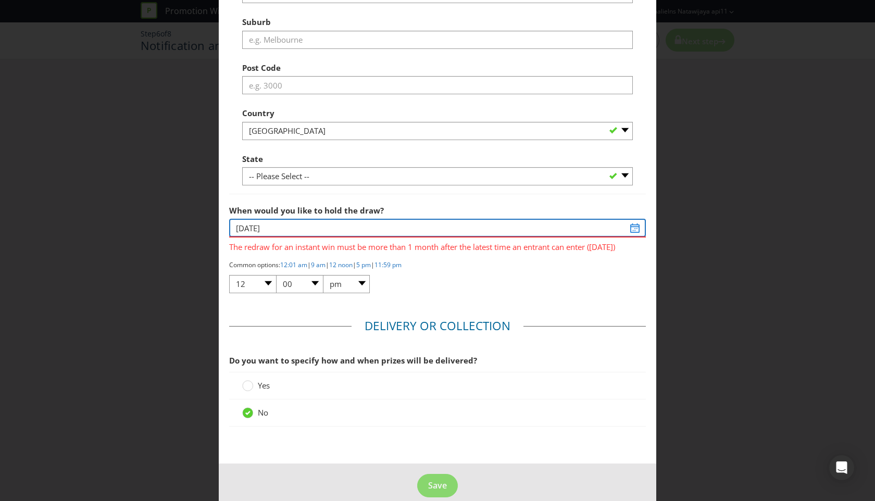
click at [630, 229] on input "[DATE]" at bounding box center [437, 228] width 417 height 18
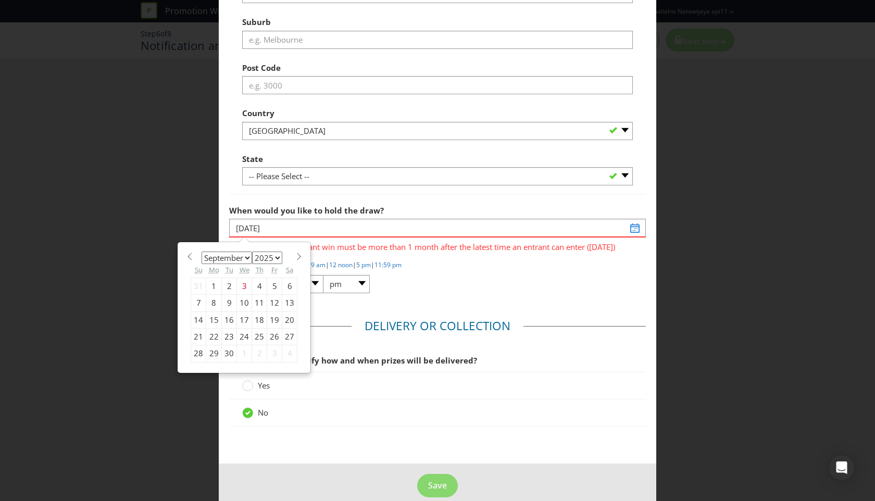
click at [289, 261] on div "January February March April May June July August September October November [D…" at bounding box center [244, 308] width 107 height 110
click at [246, 259] on select "January February March April May June July August September October November De…" at bounding box center [227, 258] width 51 height 13
select select "10"
click at [202, 252] on select "January February March April May June July August September October November De…" at bounding box center [227, 258] width 51 height 13
click at [274, 309] on div "26 27 28 29 30 31 1 2 3 4 5 6 7 8 9 10 11 12 13 14 15 16 17 18 19 20 21 22 23 2…" at bounding box center [244, 329] width 106 height 102
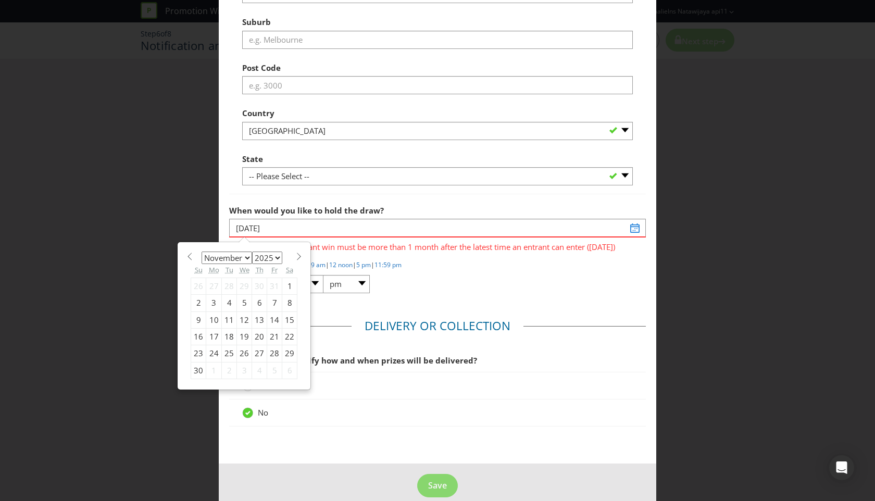
click at [271, 305] on div "7" at bounding box center [274, 303] width 15 height 17
type input "[DATE]"
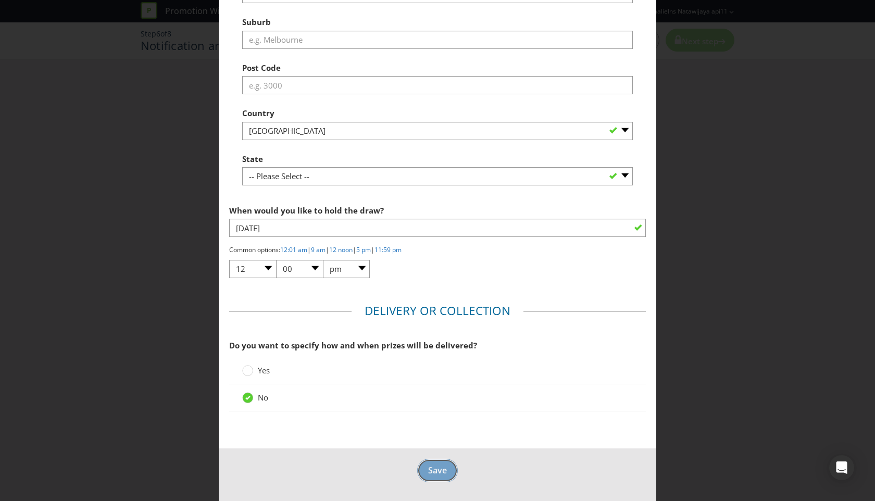
click at [436, 472] on span "Save" at bounding box center [437, 470] width 19 height 11
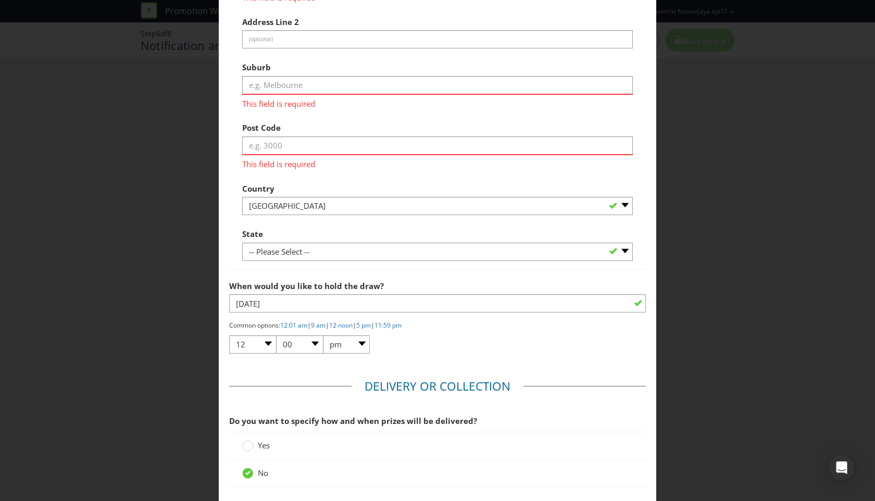
scroll to position [44, 0]
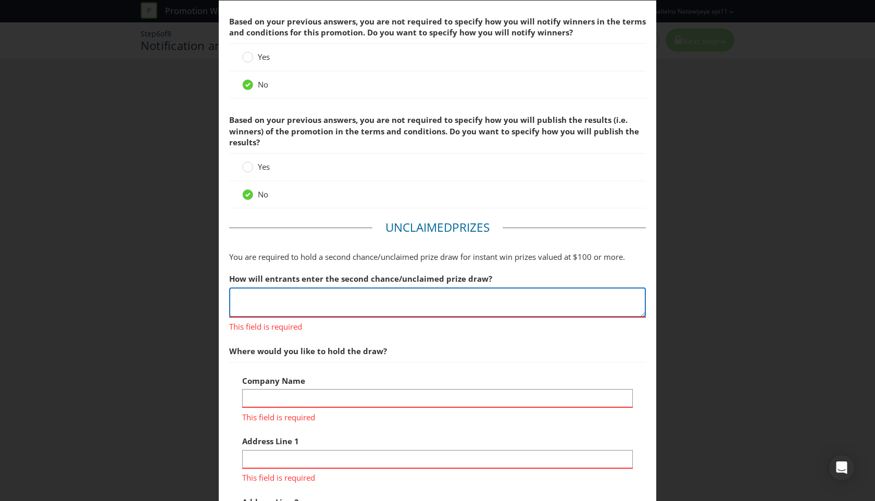
click at [307, 293] on textarea at bounding box center [437, 303] width 417 height 30
click at [315, 296] on textarea at bounding box center [437, 303] width 417 height 30
type textarea "test"
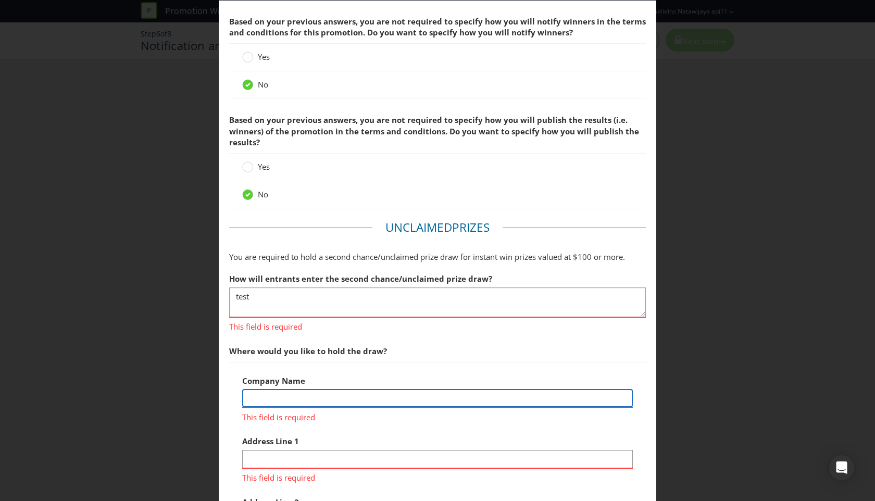
click at [302, 401] on div "Company Name This field is required" at bounding box center [437, 397] width 391 height 53
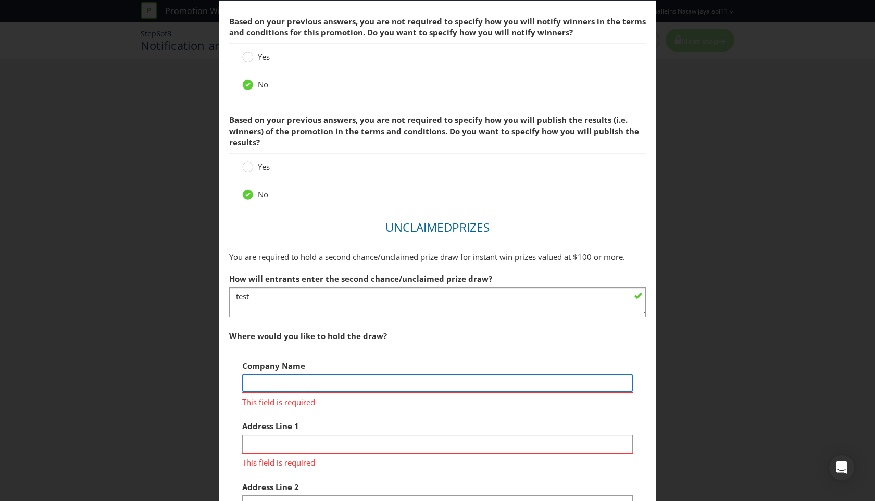
type input "gam"
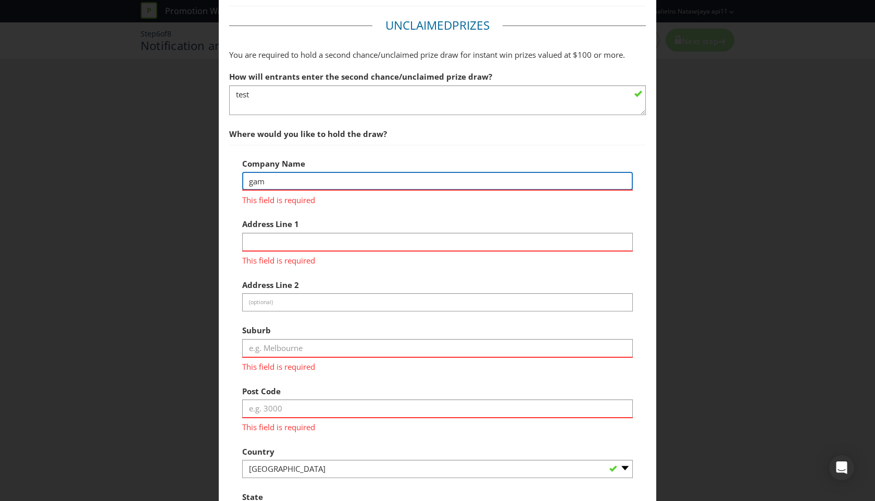
scroll to position [247, 0]
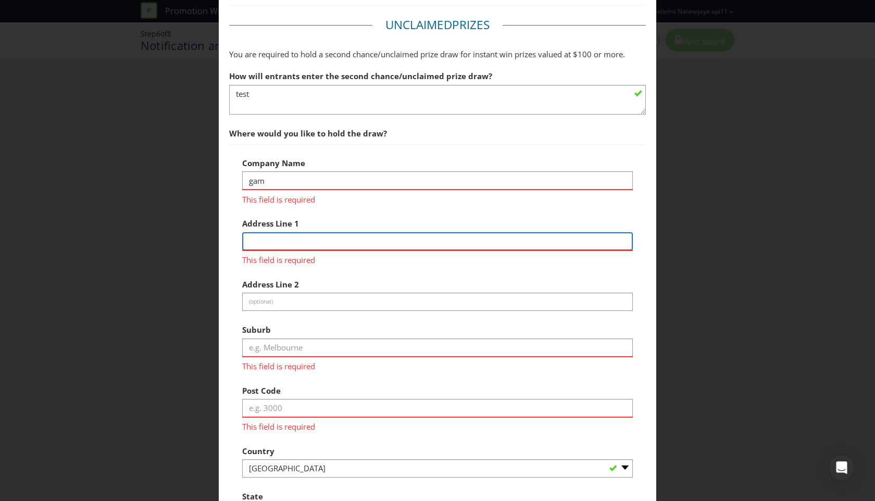
click at [302, 249] on div "Address Line 1 This field is required" at bounding box center [437, 239] width 391 height 53
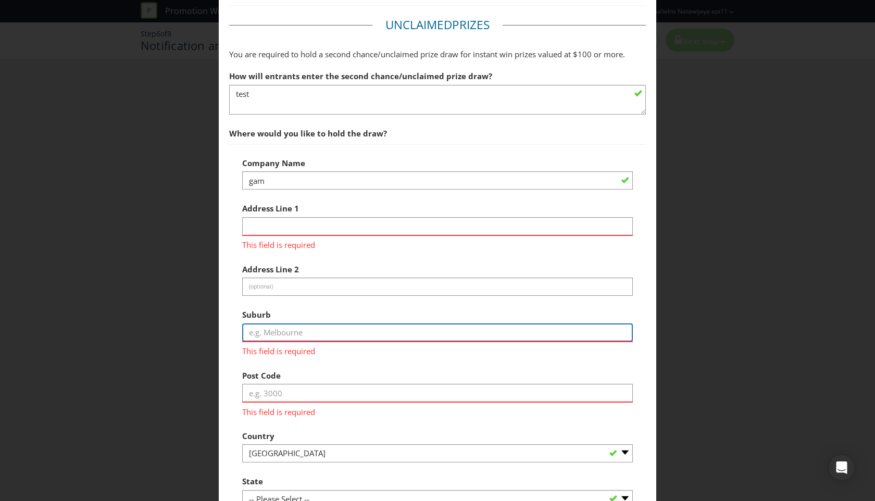
click at [285, 333] on input "text" at bounding box center [437, 333] width 391 height 18
type input "[GEOGRAPHIC_DATA]"
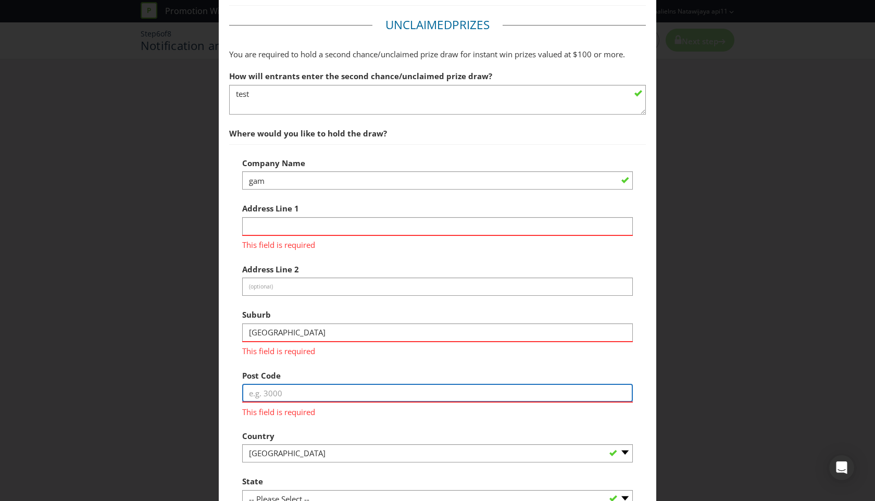
click at [289, 400] on div "Post Code This field is required" at bounding box center [437, 391] width 391 height 53
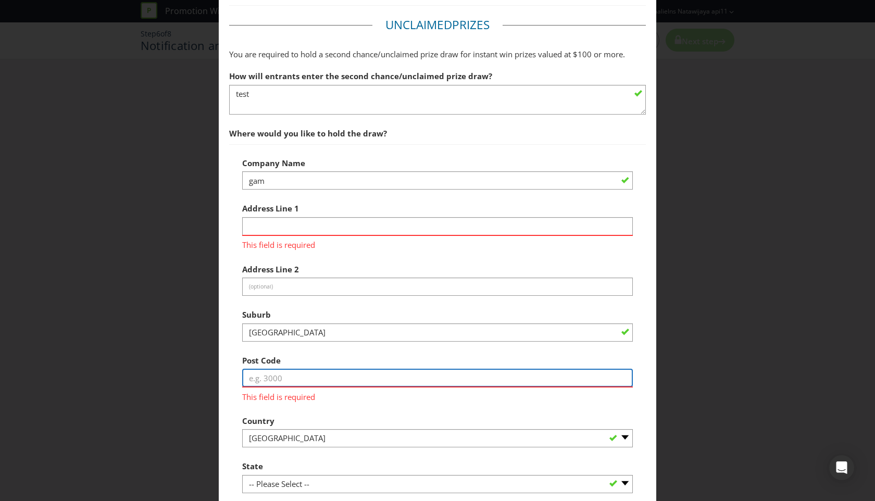
type input "2445"
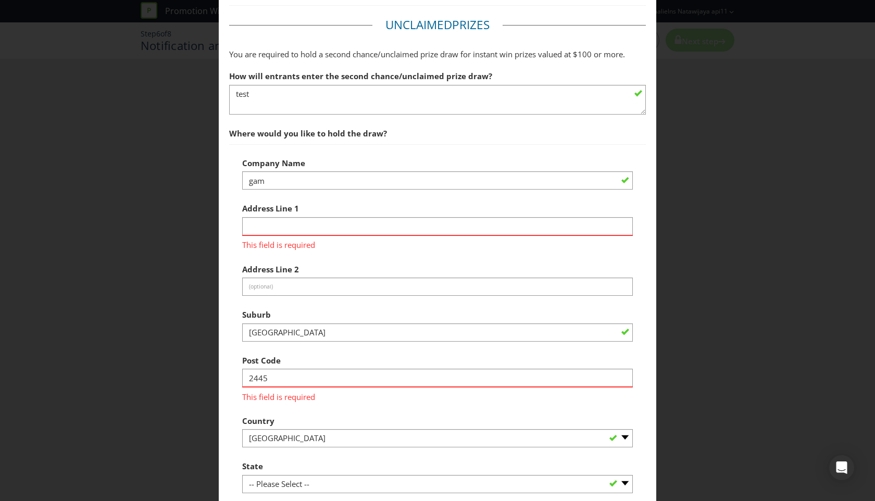
click at [383, 418] on div "Country -- Please Select [GEOGRAPHIC_DATA] [GEOGRAPHIC_DATA]" at bounding box center [437, 430] width 391 height 38
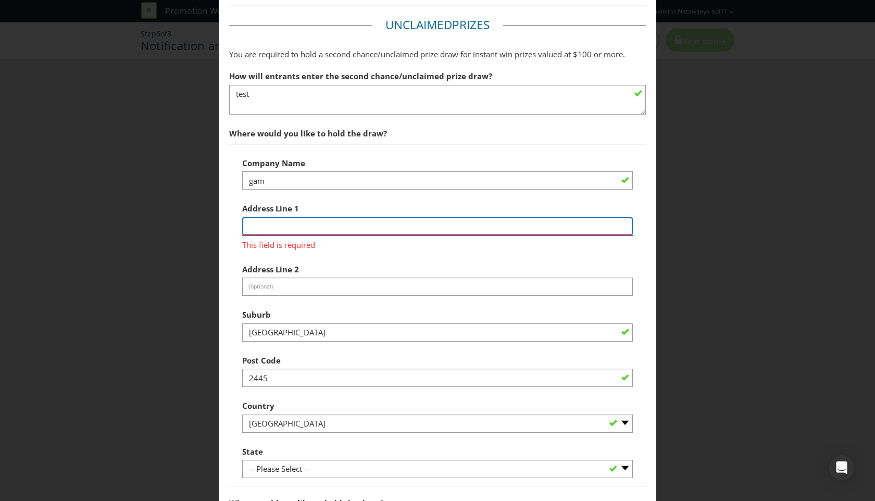
click at [317, 222] on input "text" at bounding box center [437, 226] width 391 height 18
type input "test"
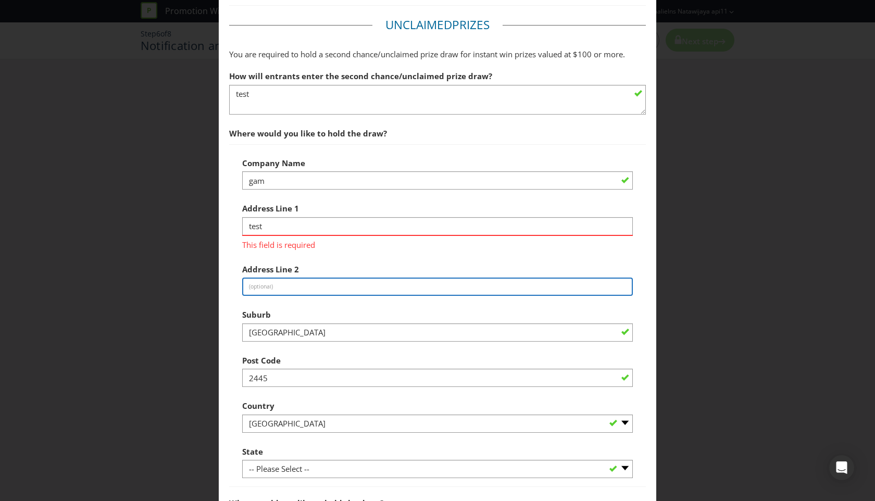
click at [369, 267] on div "Address Line 2 (optional)" at bounding box center [437, 278] width 391 height 38
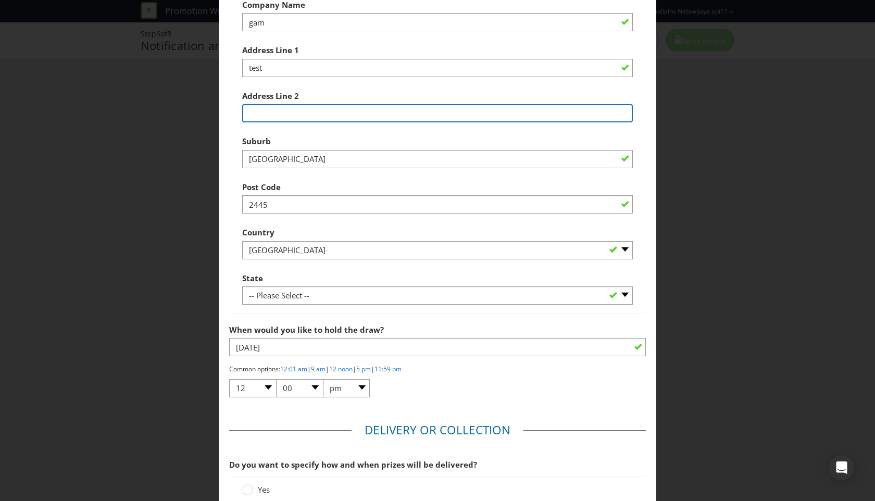
scroll to position [525, 0]
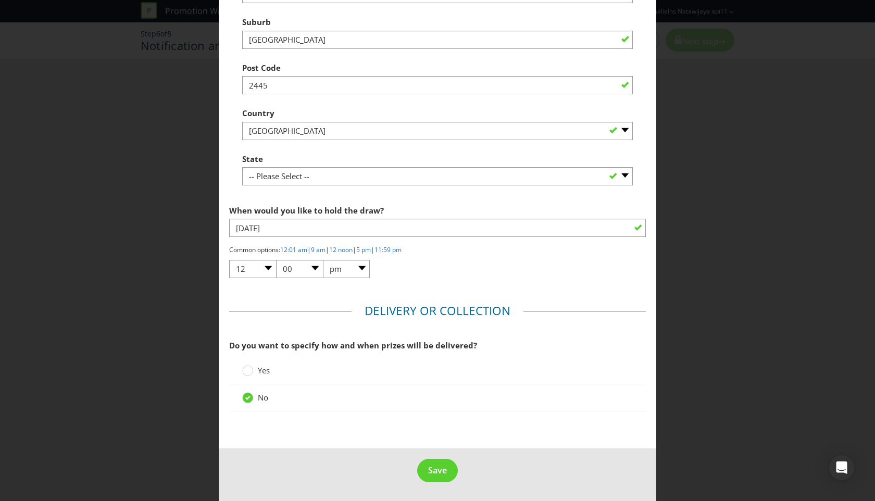
click at [446, 485] on footer "Save" at bounding box center [438, 475] width 438 height 53
click at [443, 476] on button "Save" at bounding box center [437, 470] width 41 height 23
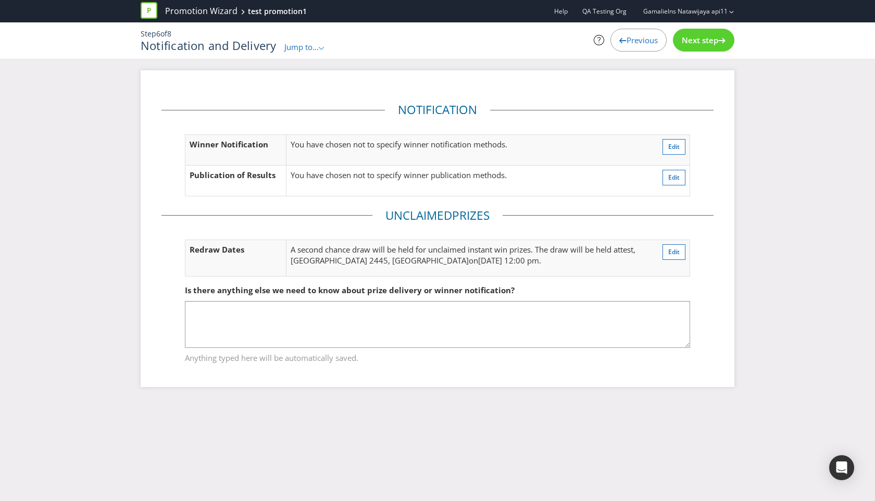
click at [705, 48] on div "Next step" at bounding box center [703, 40] width 61 height 23
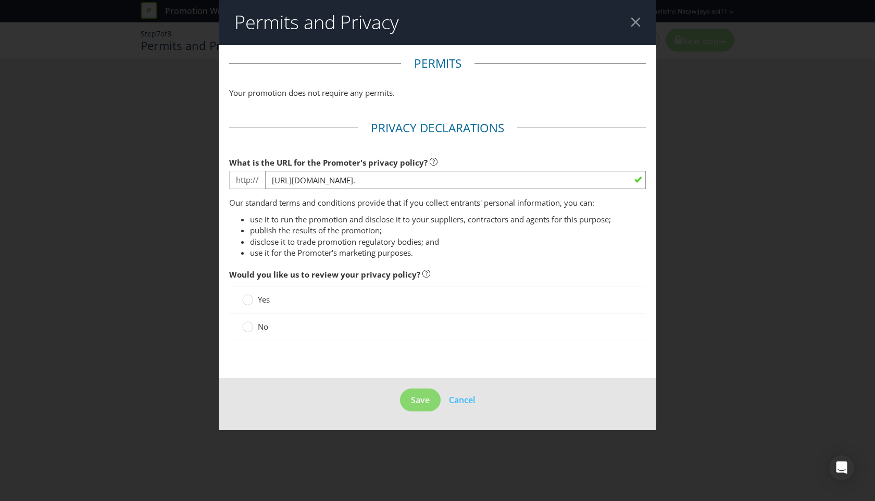
click at [255, 335] on div "No" at bounding box center [437, 327] width 417 height 27
click at [252, 327] on circle at bounding box center [248, 327] width 10 height 10
click at [0, 0] on input "No" at bounding box center [0, 0] width 0 height 0
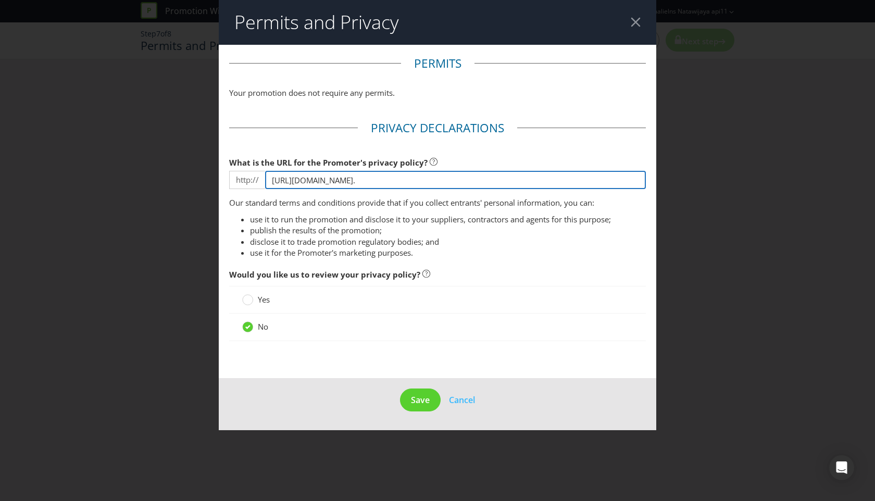
scroll to position [0, 265]
drag, startPoint x: 273, startPoint y: 178, endPoint x: 673, endPoint y: 188, distance: 400.9
click at [673, 188] on div "Permits and Privacy Permits Your promotion does not require any permits. Privac…" at bounding box center [437, 250] width 875 height 501
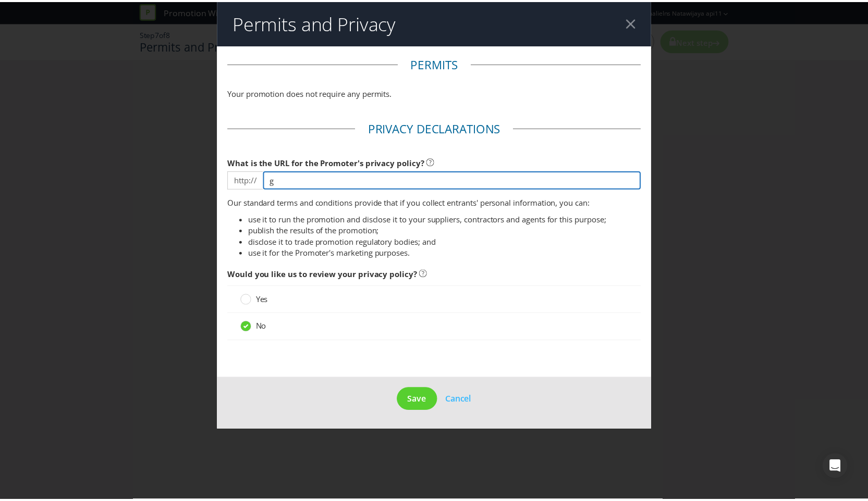
scroll to position [0, 0]
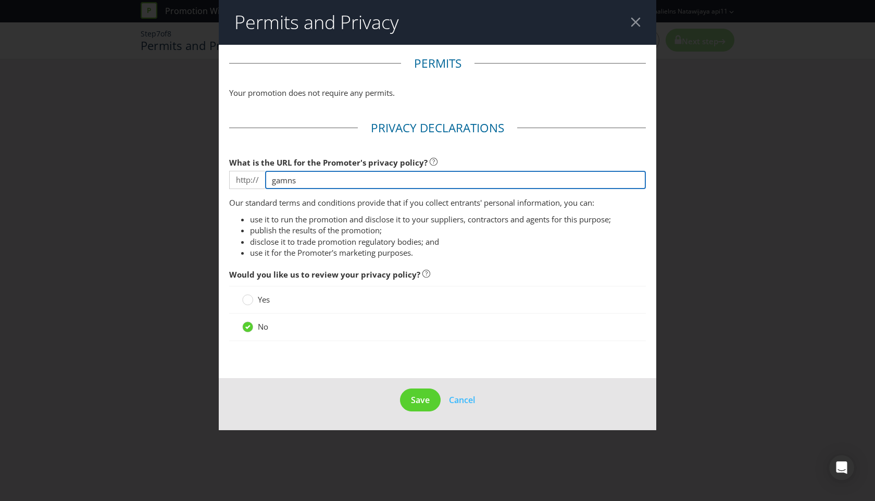
type input "[DOMAIN_NAME]"
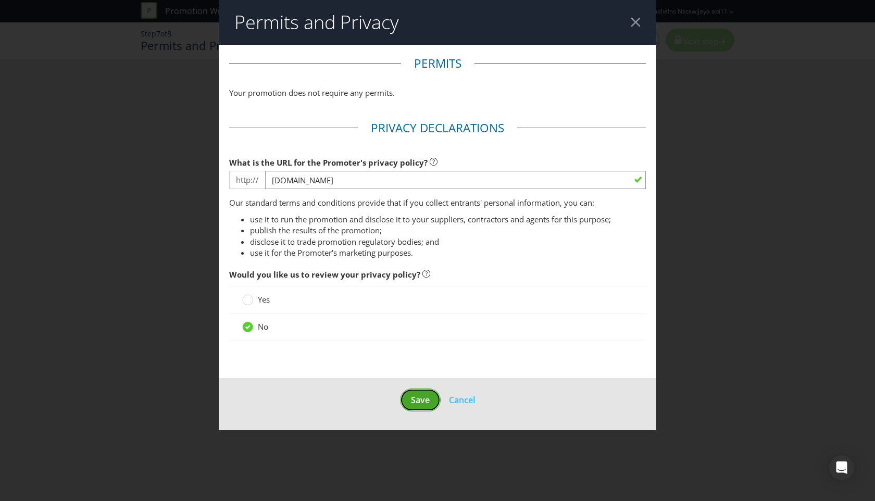
click at [423, 405] on button "Save" at bounding box center [420, 400] width 41 height 23
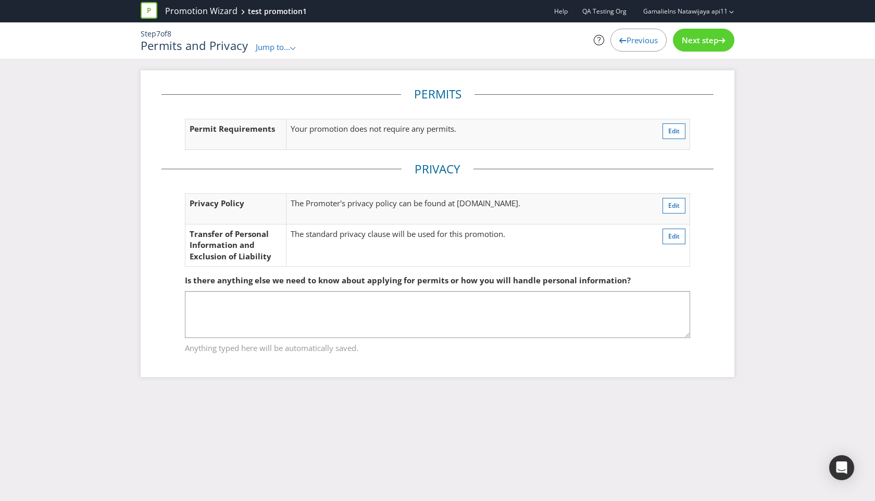
click at [706, 44] on span "Next step" at bounding box center [700, 40] width 36 height 10
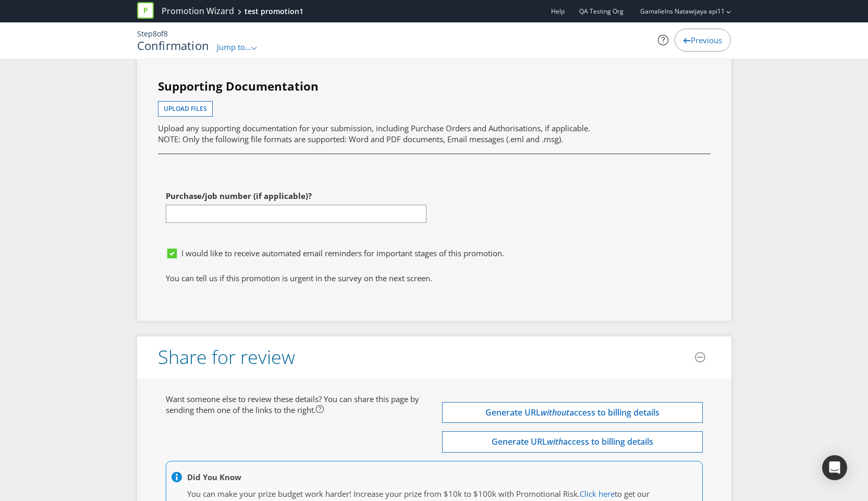
scroll to position [2771, 0]
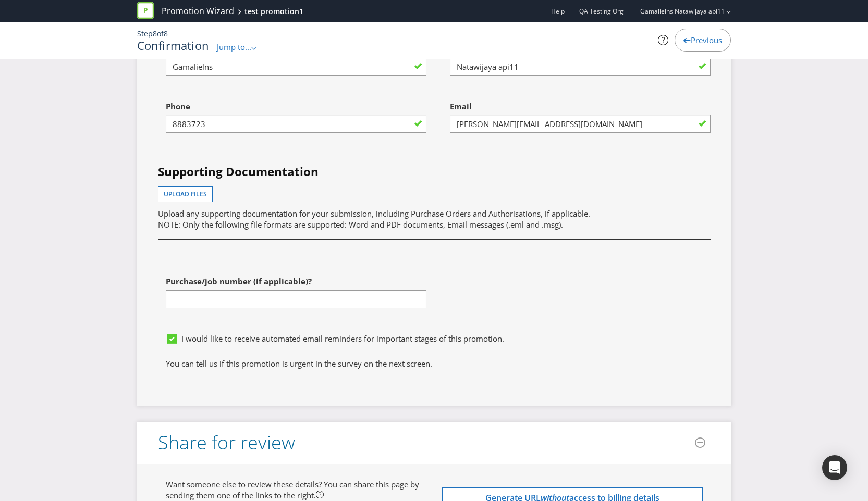
click at [356, 187] on div "Upload files Upload any supporting documentation for your submission, including…" at bounding box center [434, 209] width 552 height 44
click at [195, 190] on span "Upload files" at bounding box center [185, 194] width 43 height 9
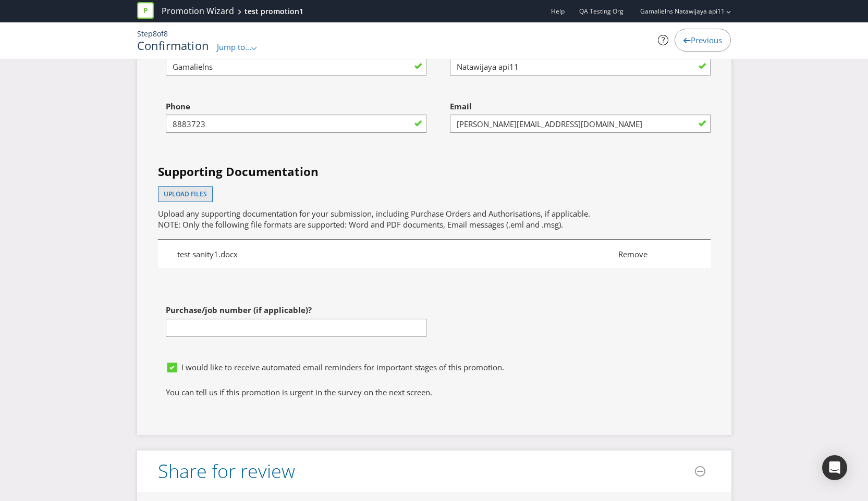
click at [628, 249] on span "Remove" at bounding box center [654, 254] width 88 height 11
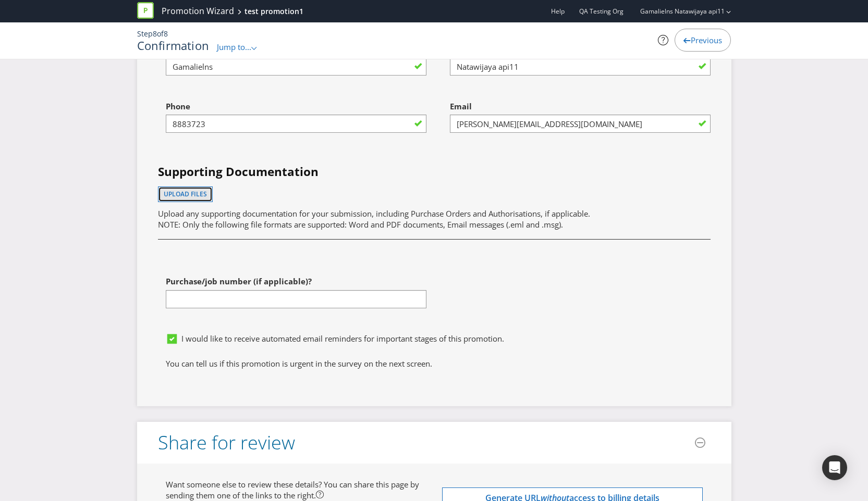
click at [182, 190] on span "Upload files" at bounding box center [185, 194] width 43 height 9
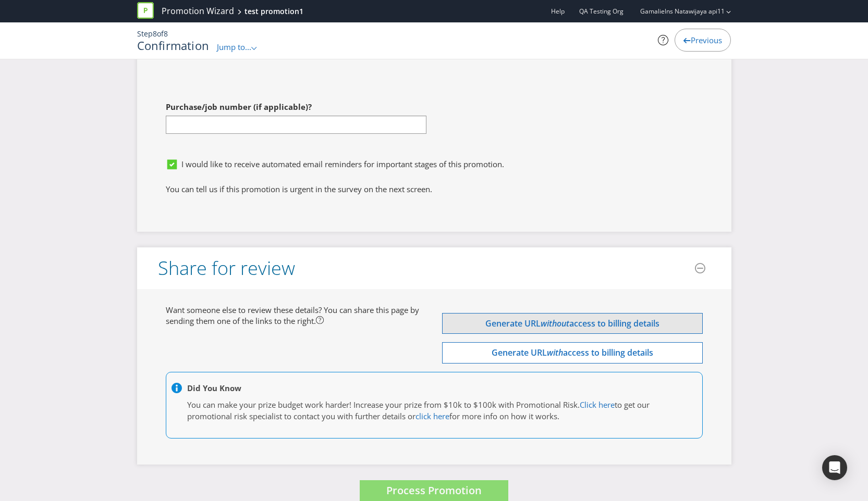
scroll to position [2980, 0]
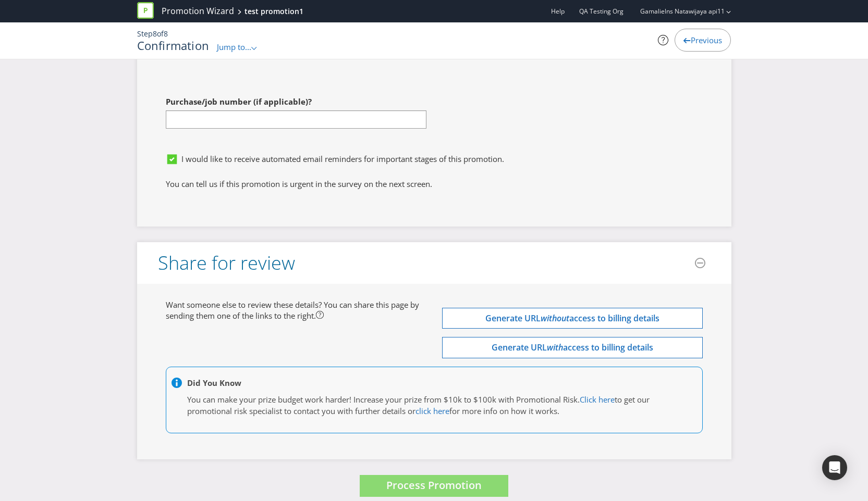
click at [430, 439] on div "Want someone else to review these details? You can share this page by sending t…" at bounding box center [434, 372] width 594 height 176
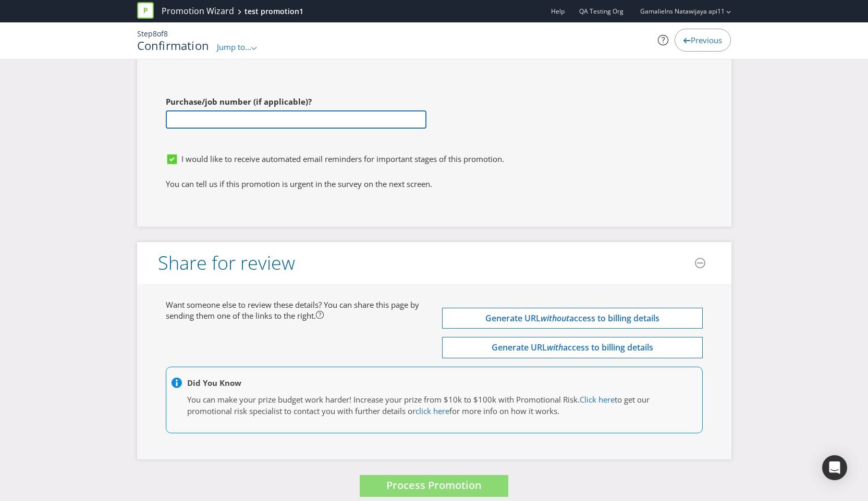
drag, startPoint x: 291, startPoint y: 103, endPoint x: 290, endPoint y: 109, distance: 6.4
click at [291, 110] on input "text" at bounding box center [296, 119] width 261 height 18
type input "232324"
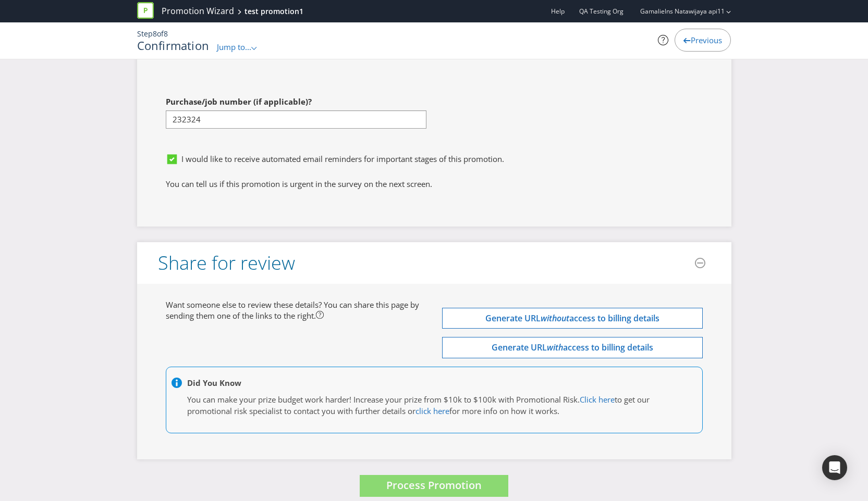
click at [549, 165] on div "I would like to receive automated email reminders for important stages of this …" at bounding box center [434, 164] width 552 height 30
click at [445, 478] on span "Process Promotion" at bounding box center [433, 485] width 95 height 14
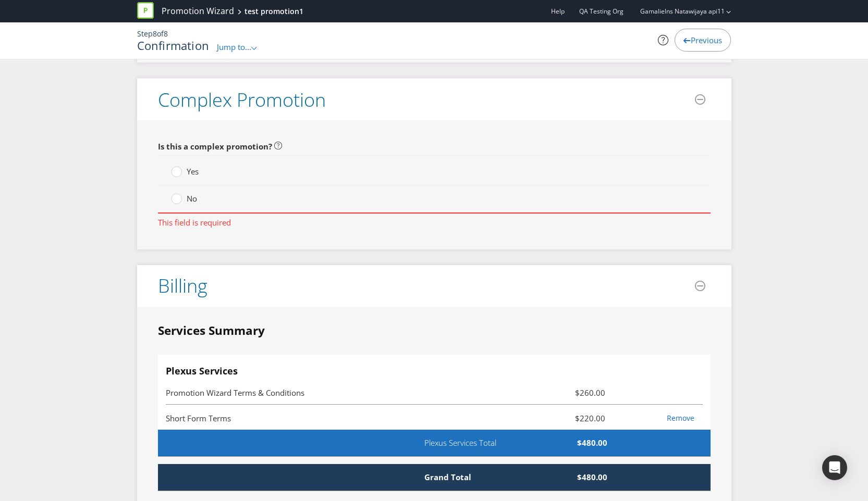
scroll to position [2008, 0]
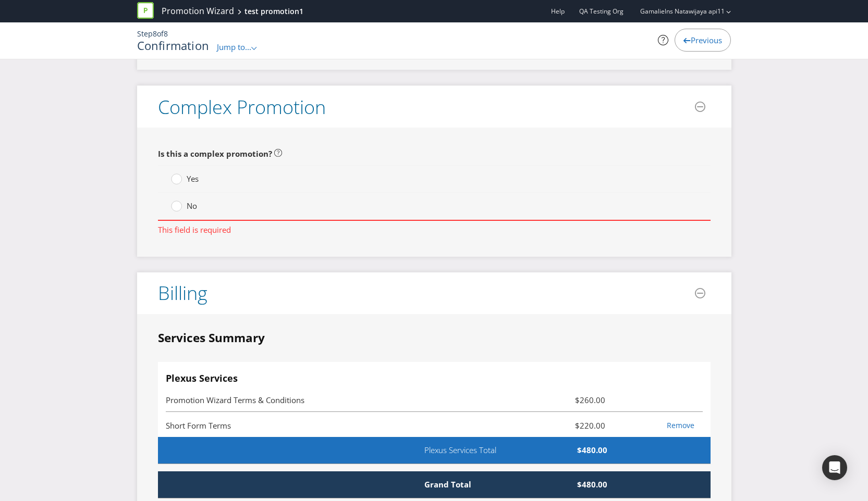
click at [182, 201] on label "No" at bounding box center [185, 206] width 28 height 11
click at [0, 0] on input "No" at bounding box center [0, 0] width 0 height 0
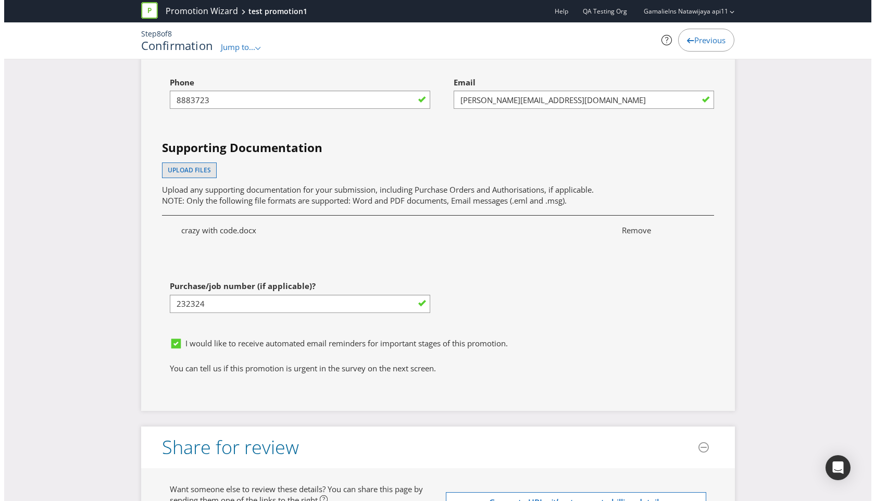
scroll to position [2980, 0]
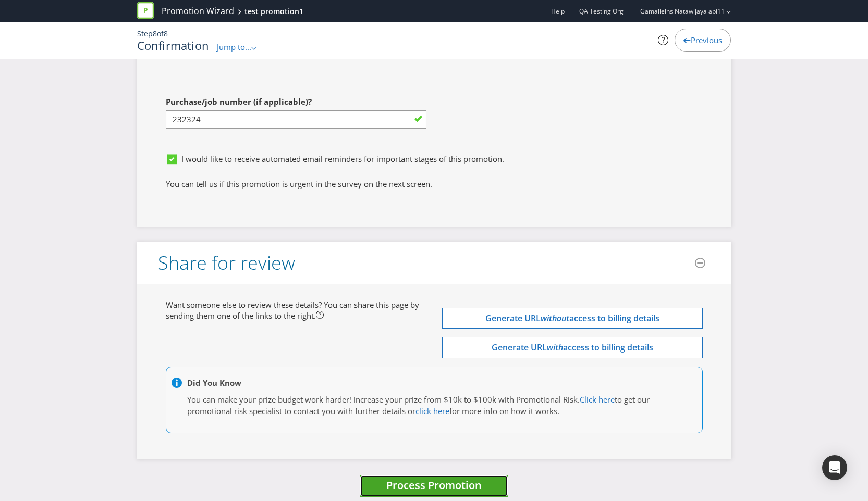
click at [444, 478] on span "Process Promotion" at bounding box center [433, 485] width 95 height 14
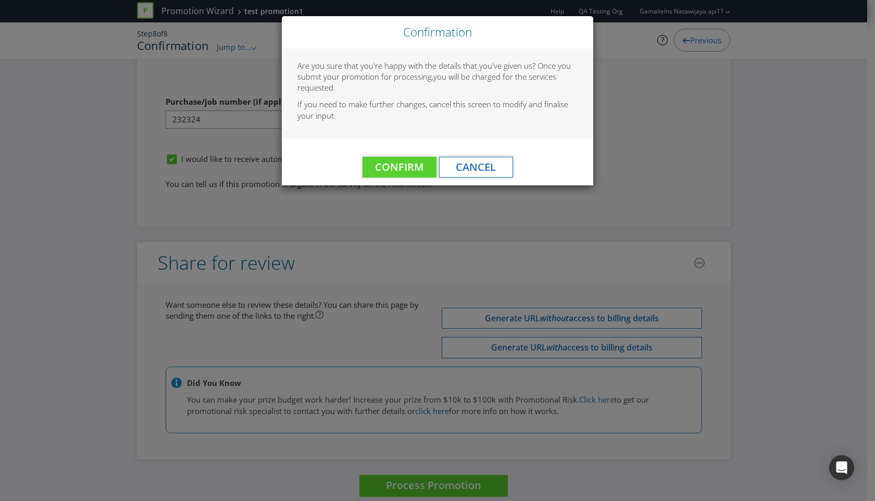
click at [443, 141] on div "Confirm Cancel" at bounding box center [438, 162] width 312 height 47
click at [417, 165] on span "Confirm" at bounding box center [399, 167] width 48 height 14
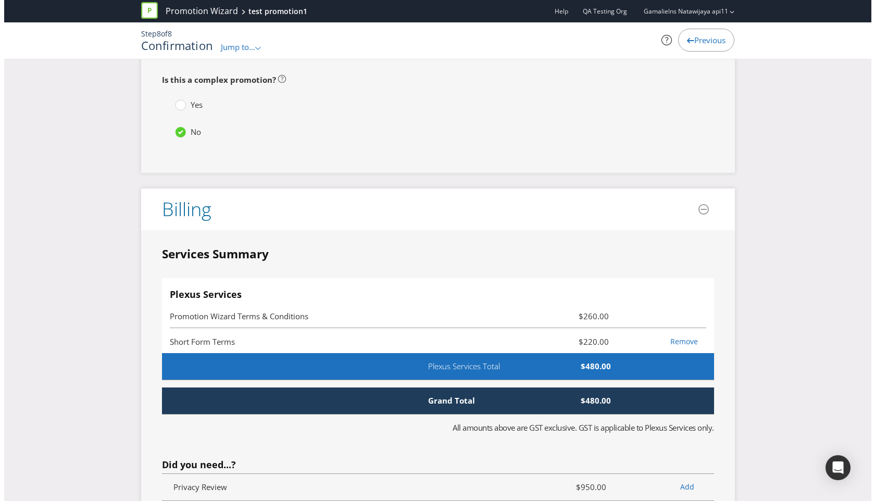
scroll to position [0, 0]
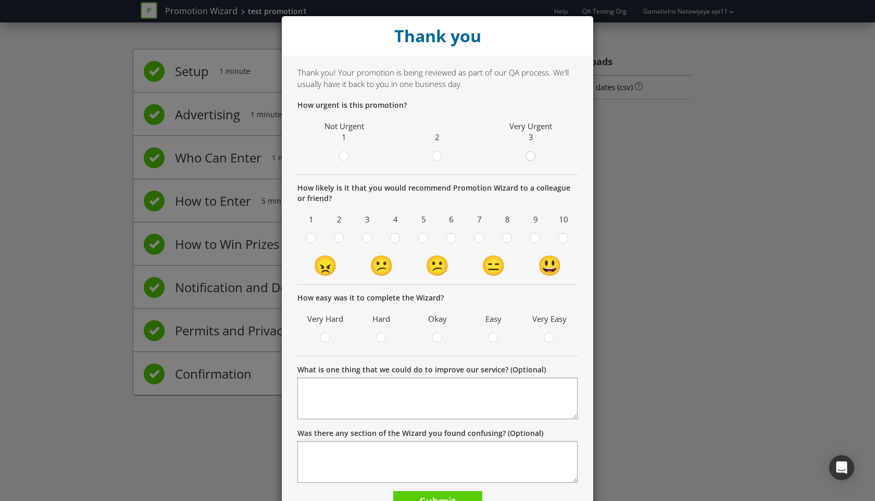
click at [526, 160] on circle at bounding box center [530, 156] width 9 height 9
click at [0, 0] on input "radio" at bounding box center [0, 0] width 0 height 0
click at [560, 240] on circle at bounding box center [563, 237] width 9 height 9
click at [0, 0] on input "radio" at bounding box center [0, 0] width 0 height 0
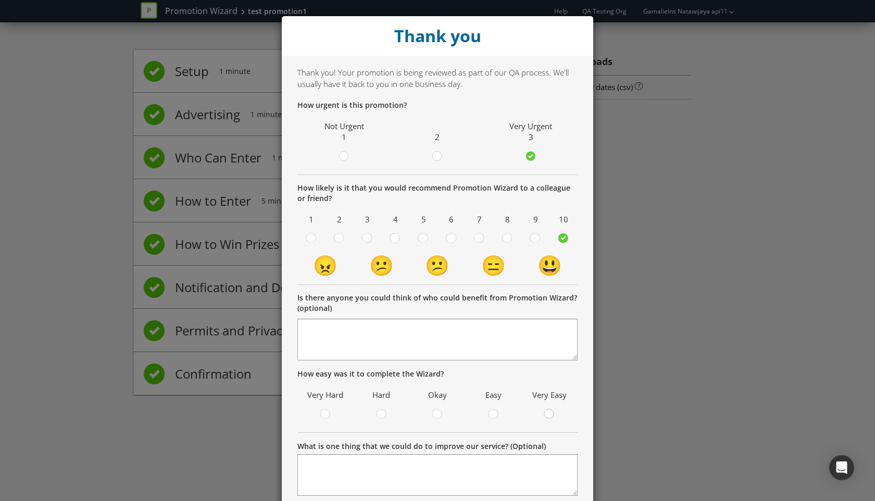
click at [548, 410] on div at bounding box center [549, 411] width 5 height 5
click at [0, 0] on input "radio" at bounding box center [0, 0] width 0 height 0
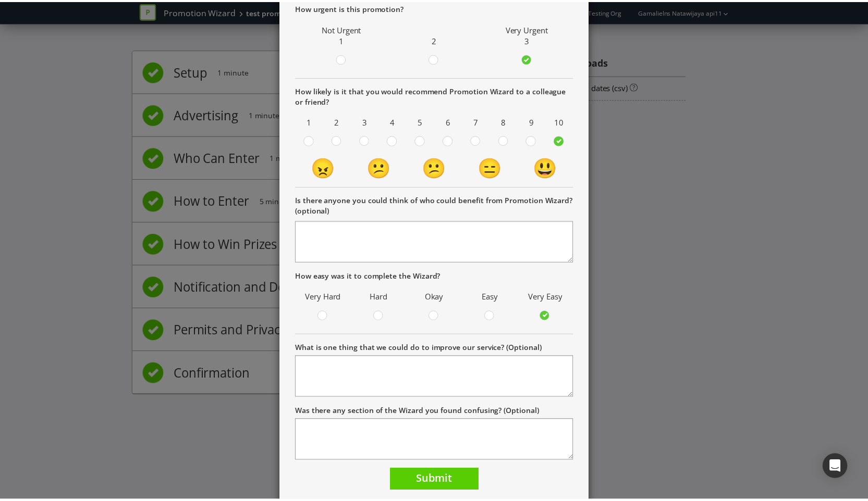
scroll to position [132, 0]
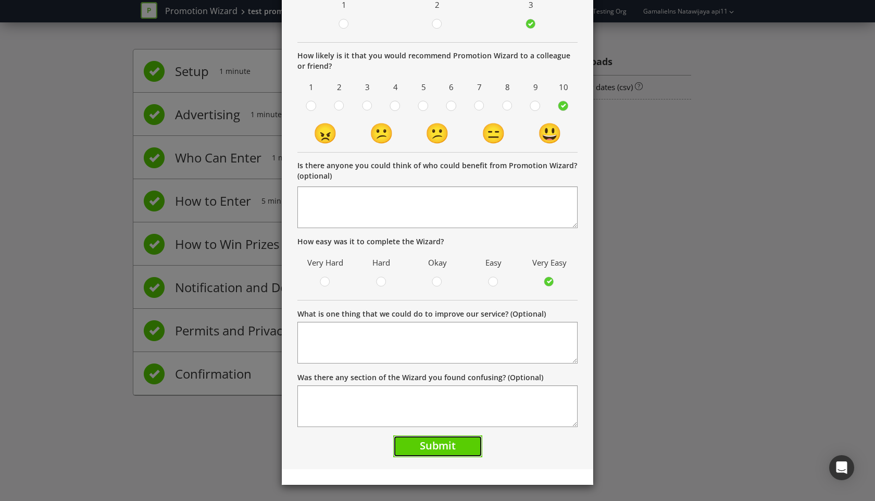
click at [442, 449] on span "Submit" at bounding box center [438, 446] width 36 height 14
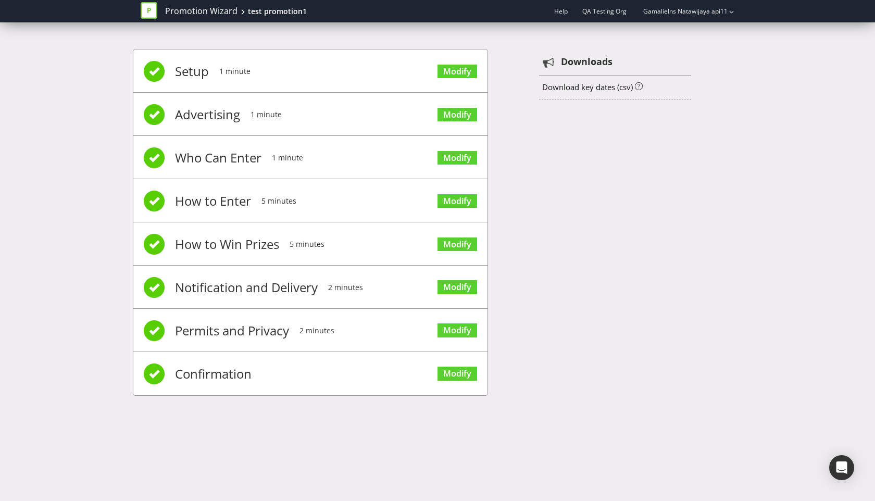
click at [599, 387] on div "Setup 1 minute Modify Advertising 1 minute Modify Who Can Enter 1 minute Modify…" at bounding box center [438, 227] width 610 height 389
click at [219, 14] on link "Promotion Wizard" at bounding box center [201, 11] width 72 height 12
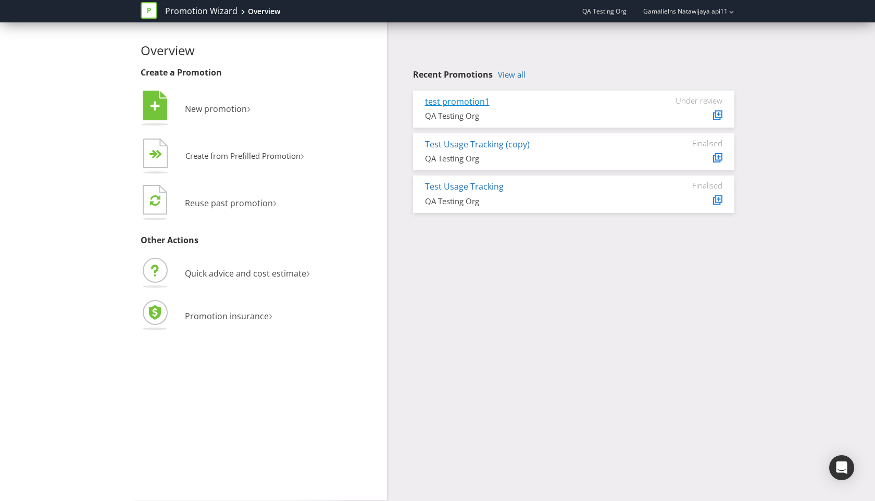
click at [468, 98] on link "test promotion1" at bounding box center [457, 101] width 65 height 11
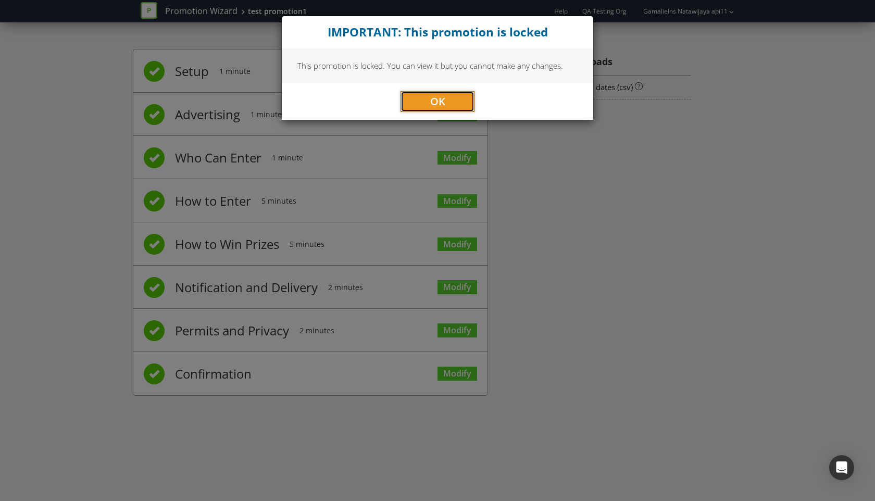
click at [448, 94] on button "OK" at bounding box center [438, 101] width 74 height 21
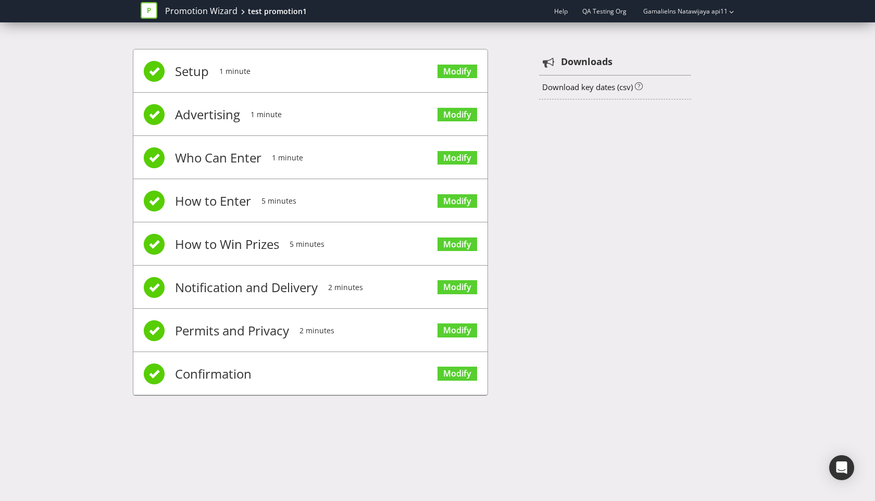
click at [613, 215] on div "Setup 1 minute Modify Advertising 1 minute Modify Who Can Enter 1 minute Modify…" at bounding box center [438, 227] width 610 height 389
click at [261, 372] on li "Confirmation Modify" at bounding box center [310, 373] width 354 height 43
click at [467, 373] on link "Modify" at bounding box center [458, 374] width 40 height 14
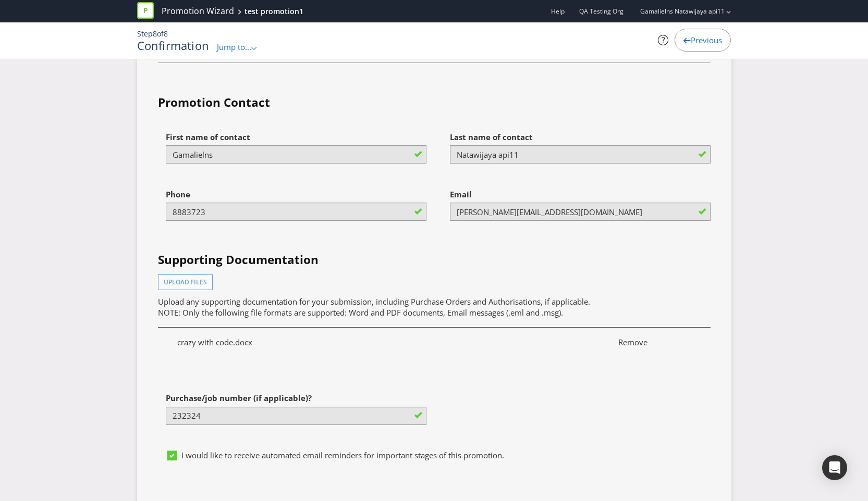
scroll to position [2629, 0]
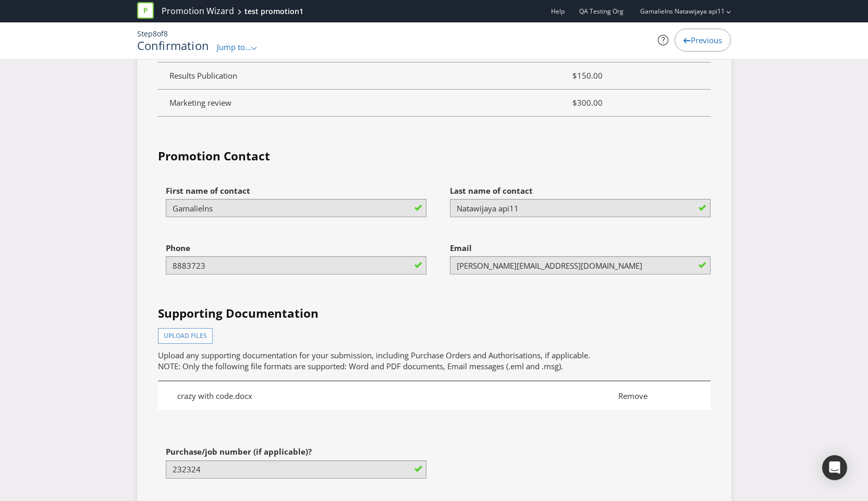
click at [637, 391] on span "Remove" at bounding box center [654, 396] width 88 height 11
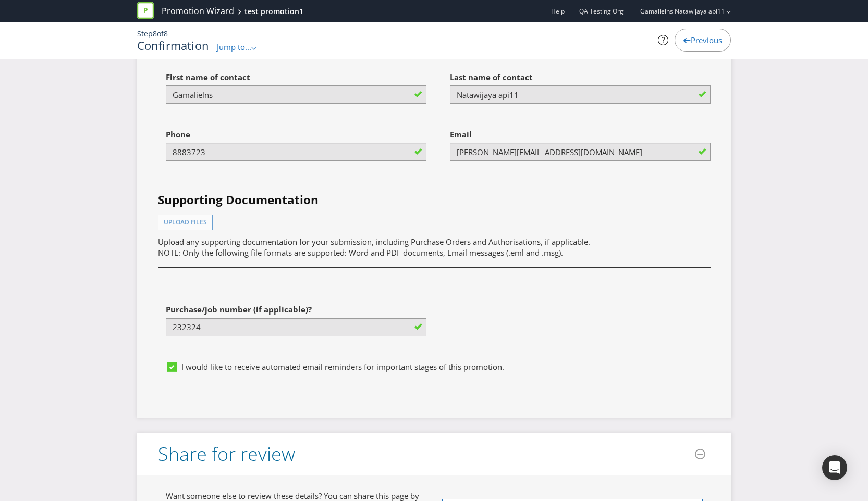
scroll to position [2707, 0]
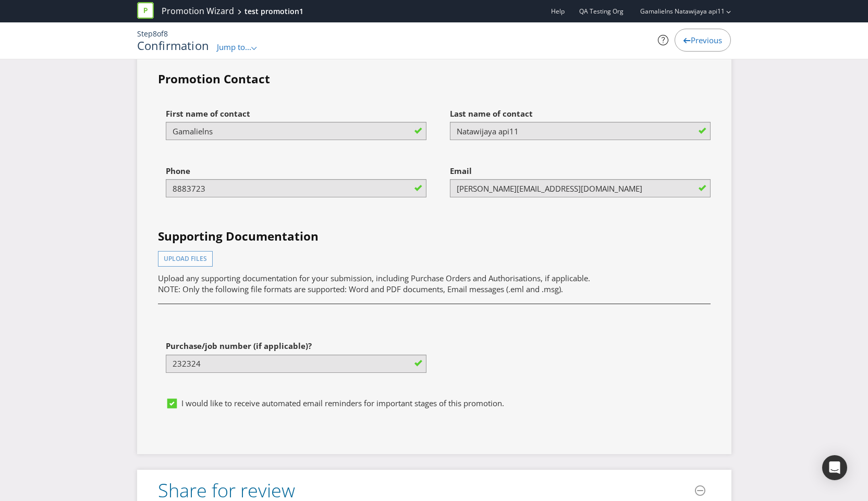
click at [236, 251] on div "Upload files Upload any supporting documentation for your submission, including…" at bounding box center [434, 273] width 552 height 44
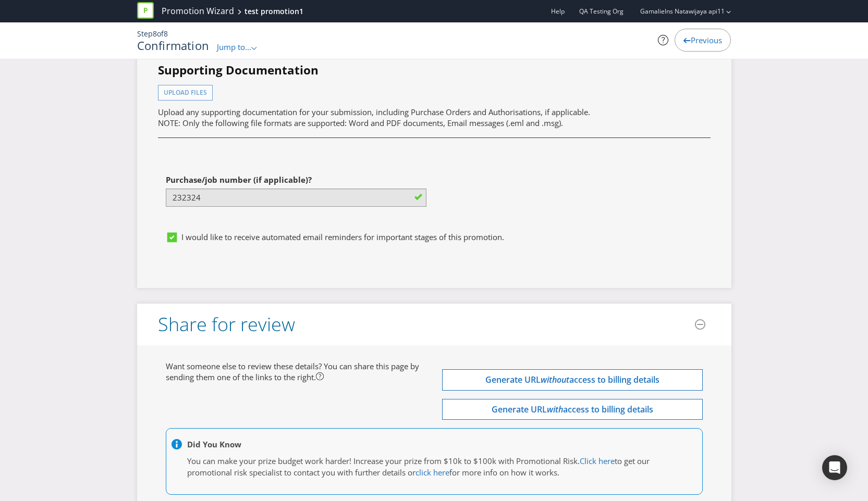
scroll to position [2816, 0]
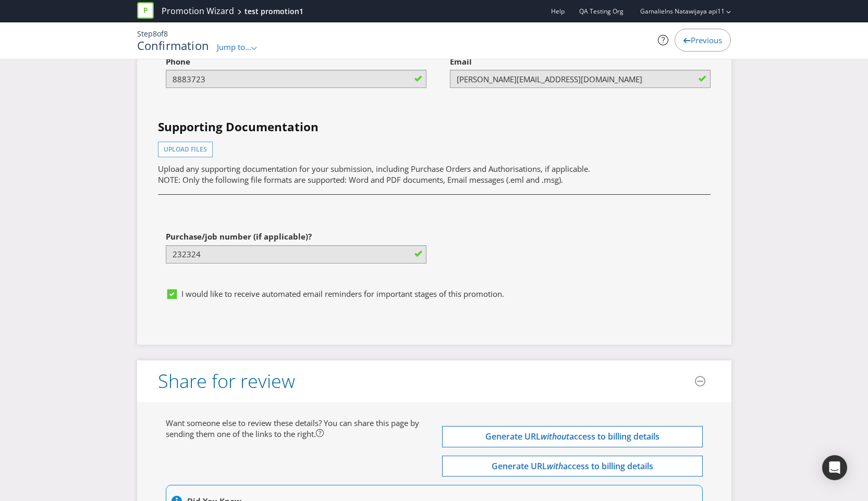
click at [559, 175] on span "NOTE: Only the following file formats are supported: Word and PDF documents, Em…" at bounding box center [360, 180] width 405 height 10
click at [574, 167] on p "Upload any supporting documentation for your submission, including Purchase Ord…" at bounding box center [434, 175] width 552 height 22
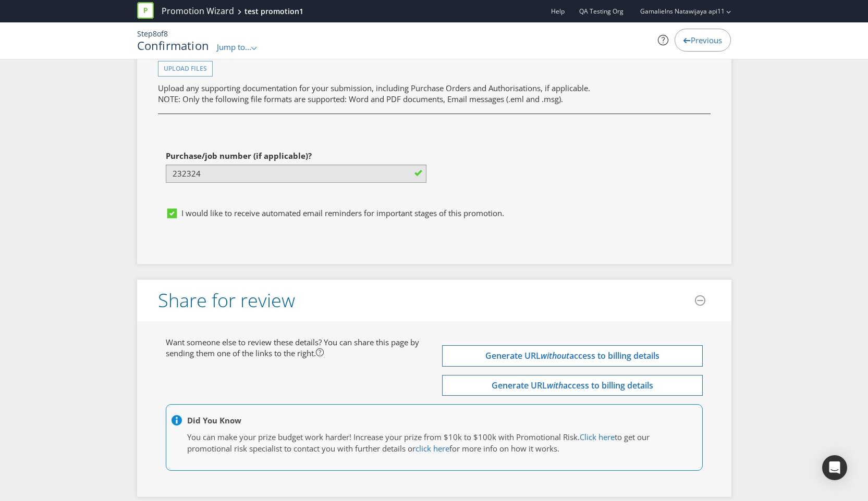
click at [505, 184] on div "First name of contact [PERSON_NAME] Last name of contact [PERSON_NAME] api11 Ph…" at bounding box center [434, 58] width 568 height 290
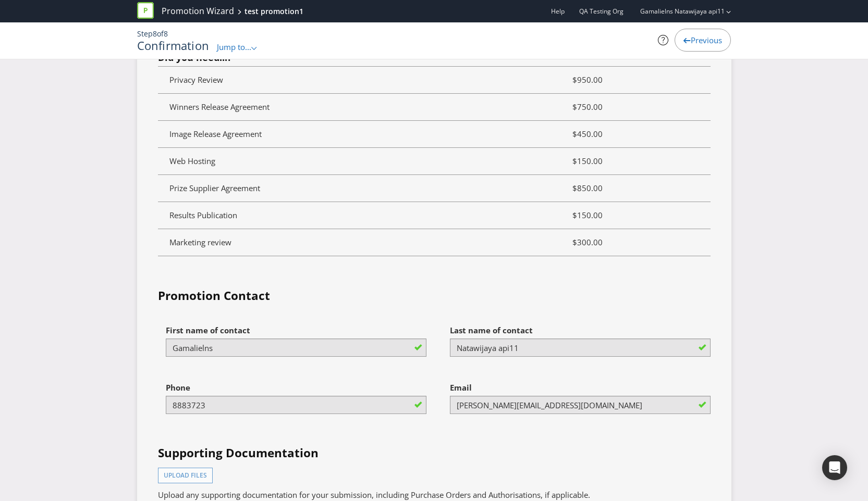
scroll to position [2257, 0]
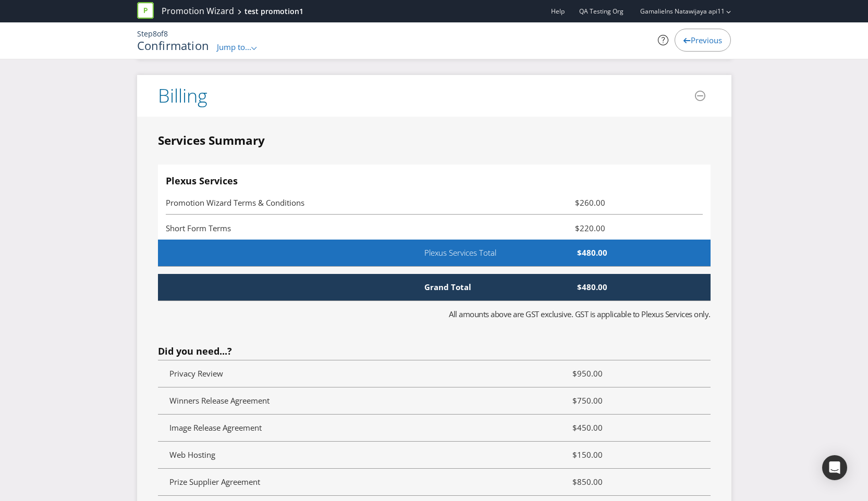
scroll to position [2148, 0]
